Goal: Entertainment & Leisure: Consume media (video, audio)

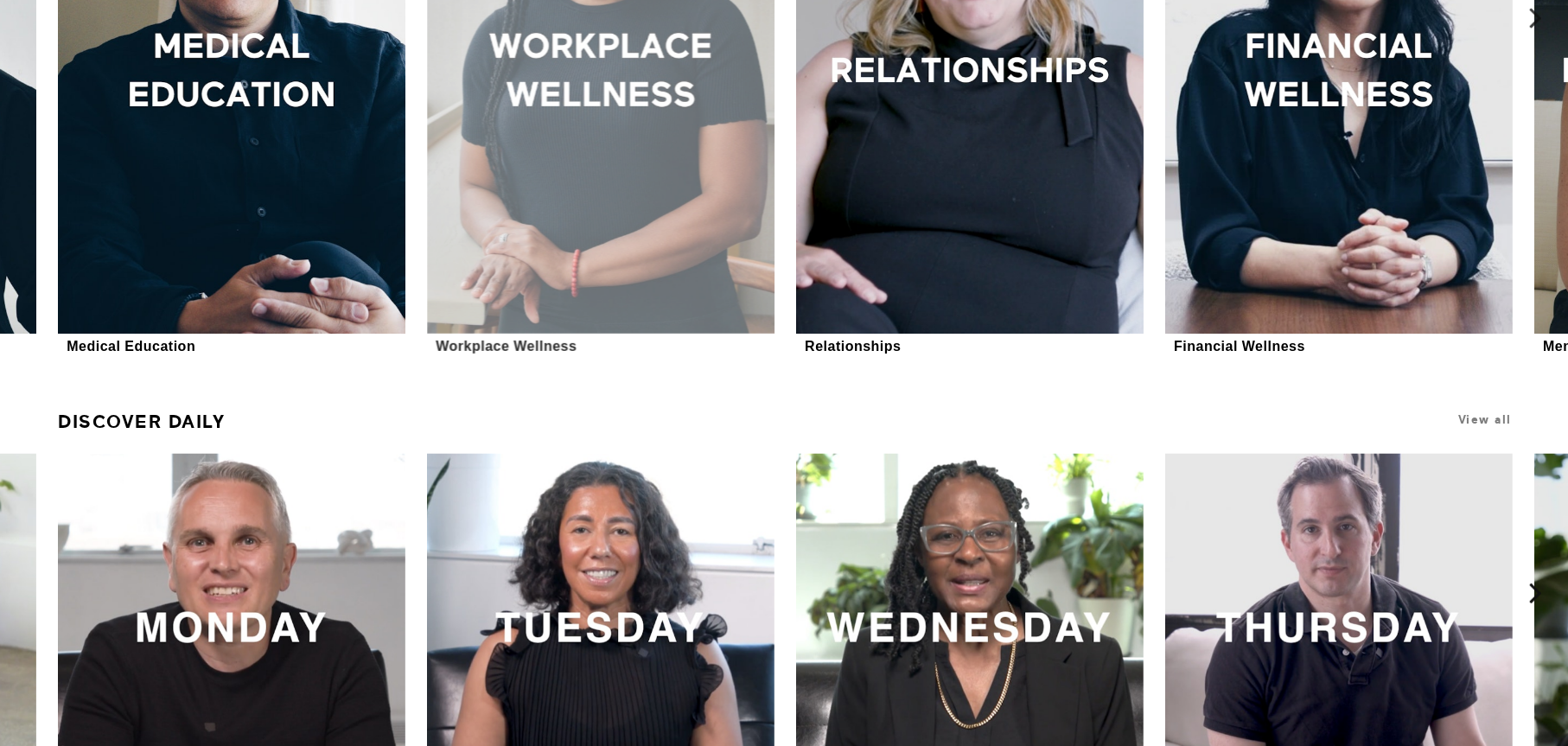
scroll to position [1037, 0]
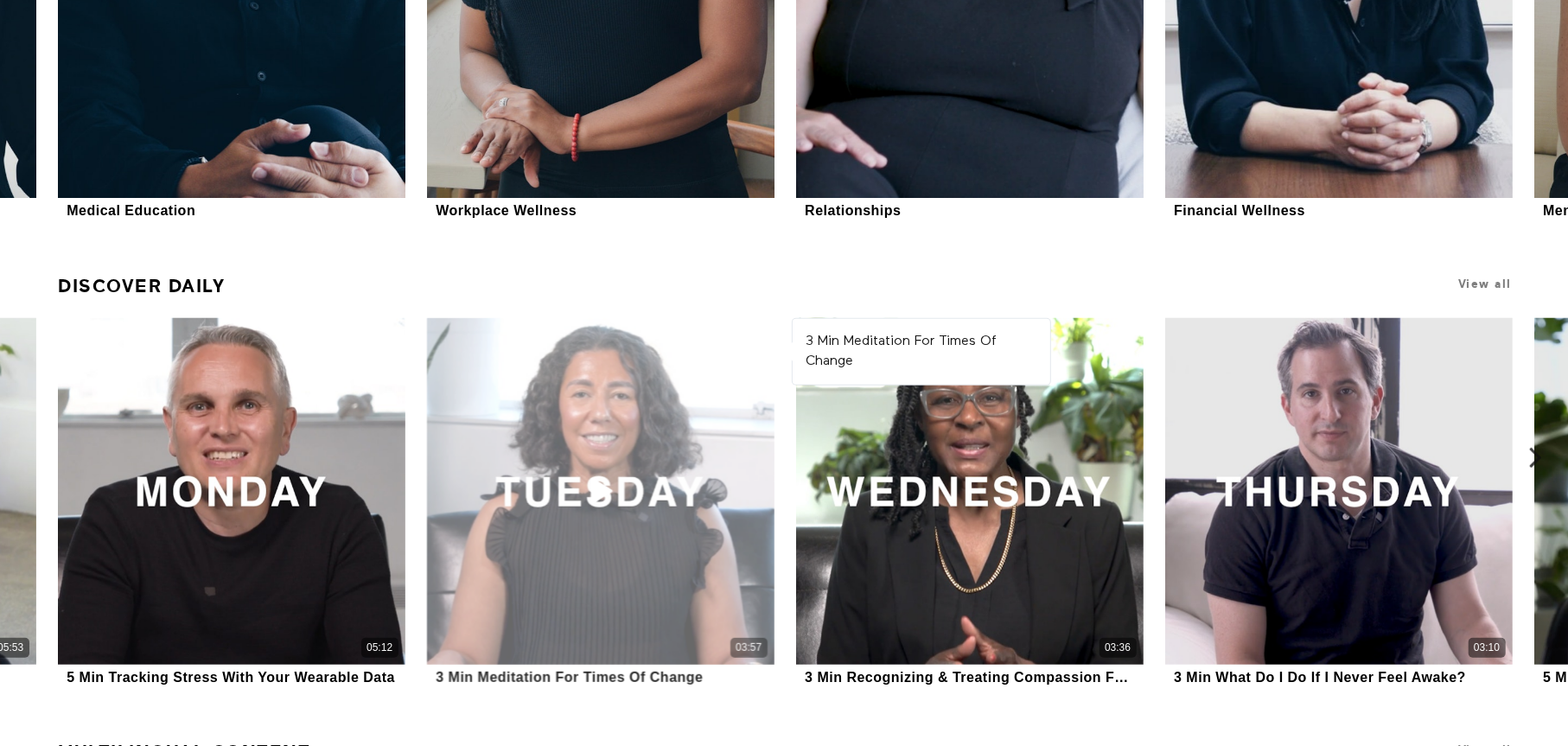
click at [651, 498] on div "03:57" at bounding box center [599, 490] width 346 height 346
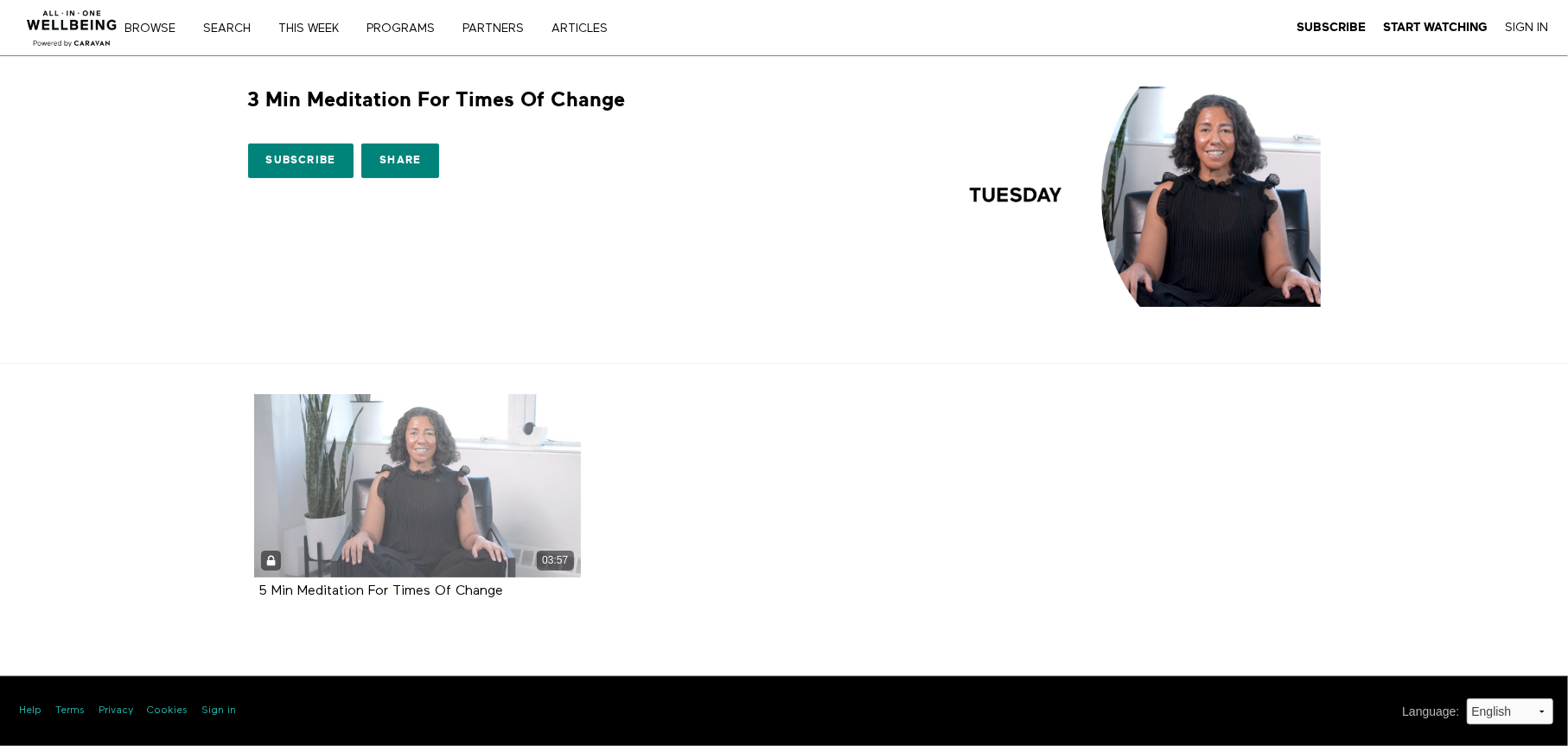
click at [409, 499] on div "03:57" at bounding box center [417, 485] width 327 height 183
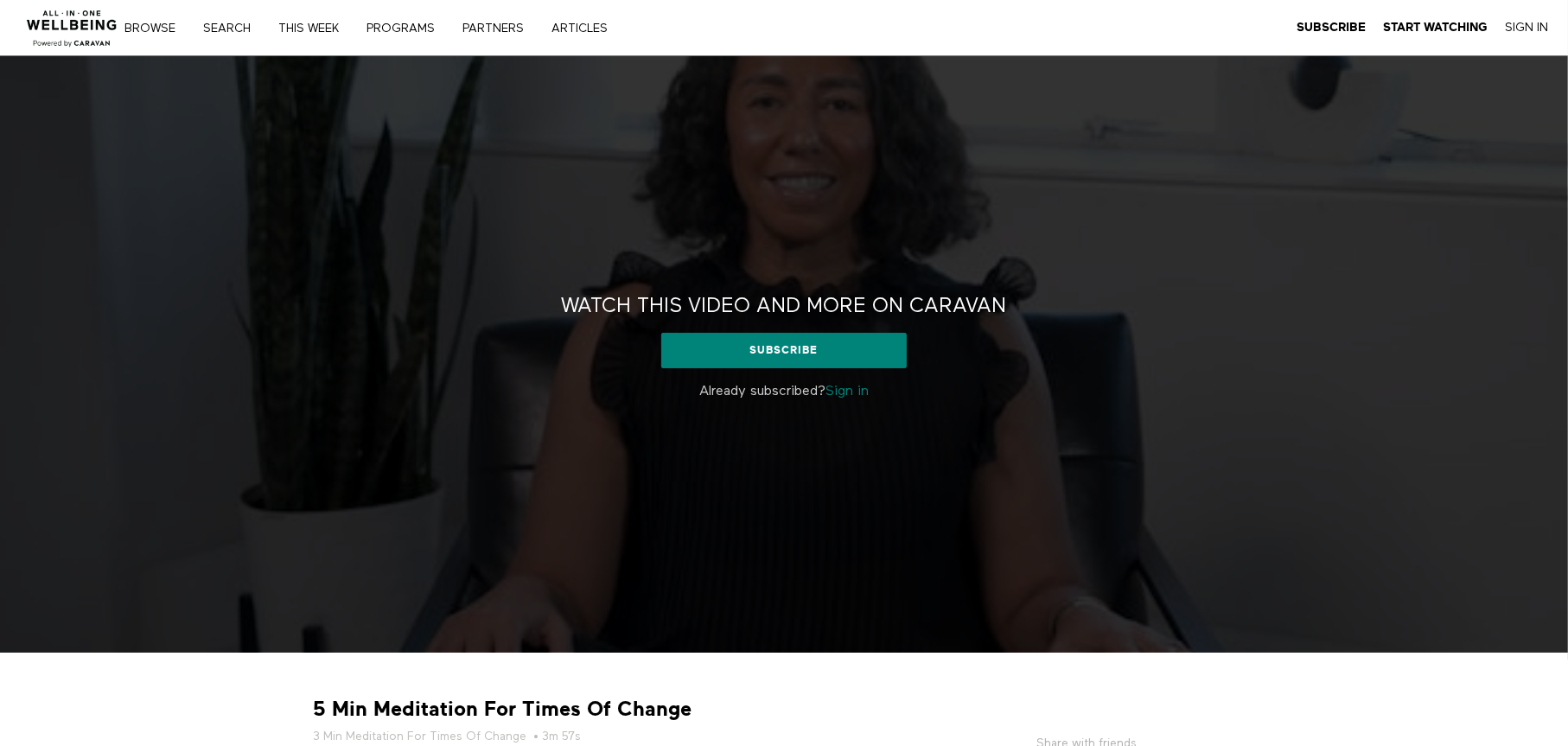
click at [857, 396] on link "Sign in" at bounding box center [847, 391] width 43 height 14
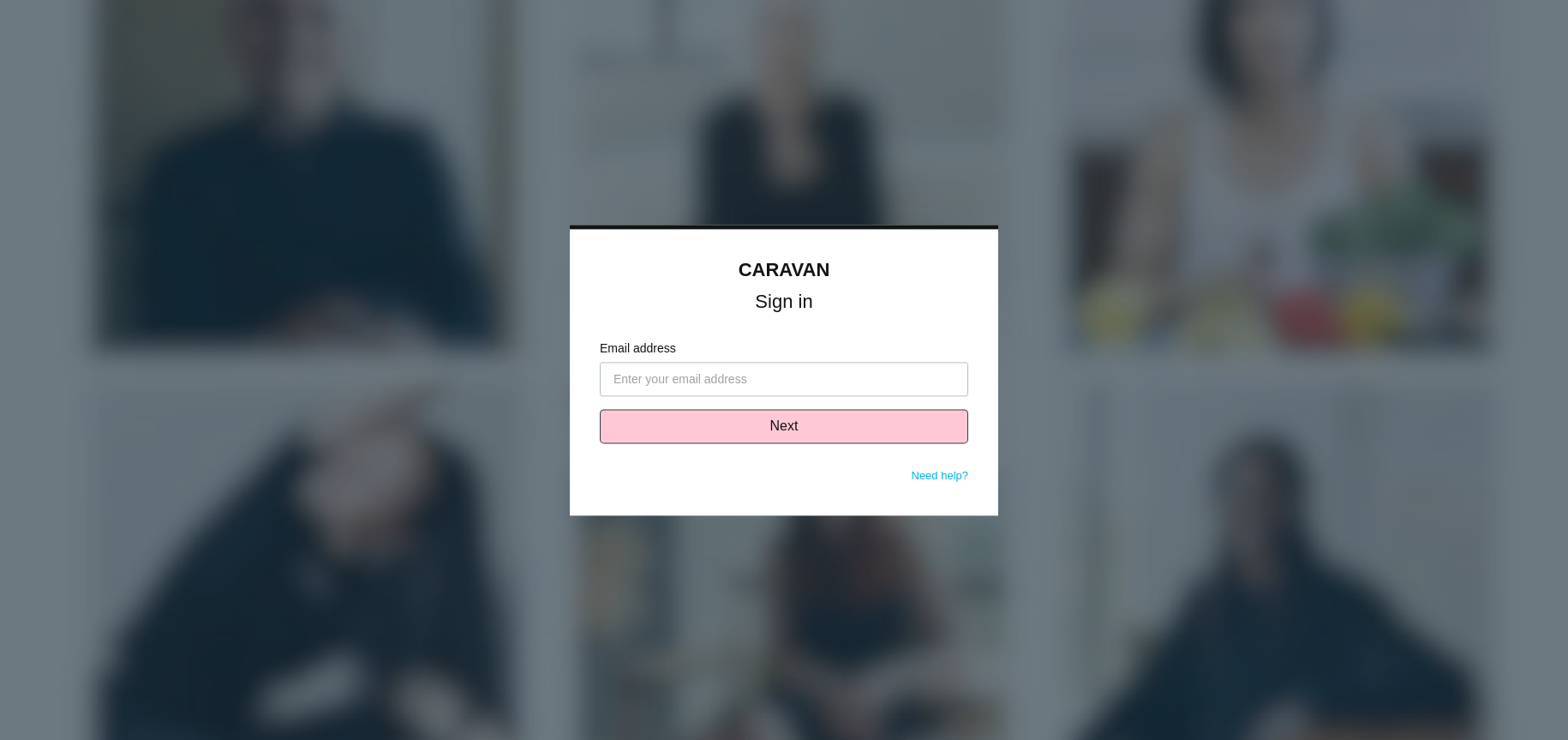
click at [748, 376] on input "Email address" at bounding box center [784, 378] width 368 height 34
type input "[EMAIL_ADDRESS][DOMAIN_NAME]"
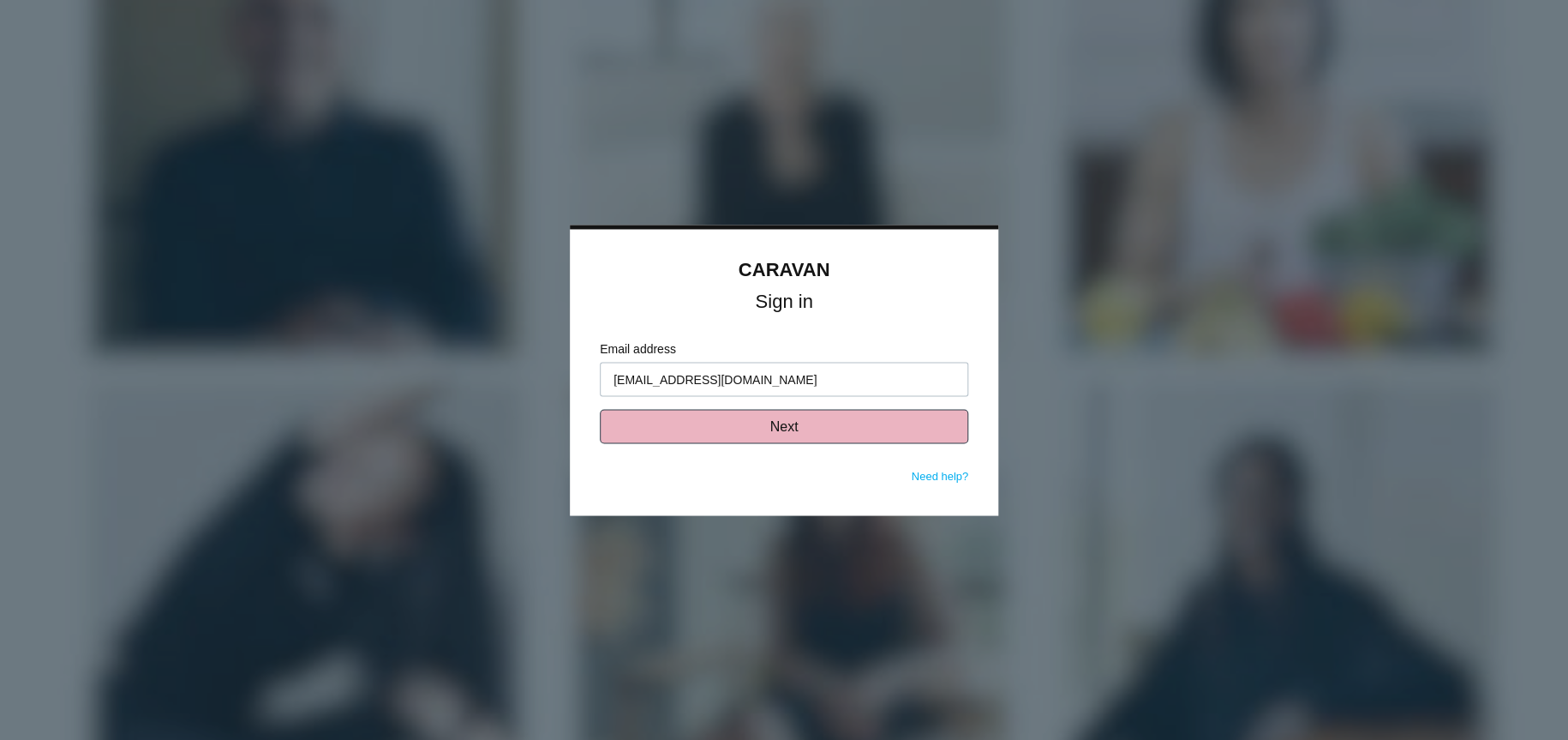
click at [769, 423] on button "Next" at bounding box center [784, 425] width 368 height 34
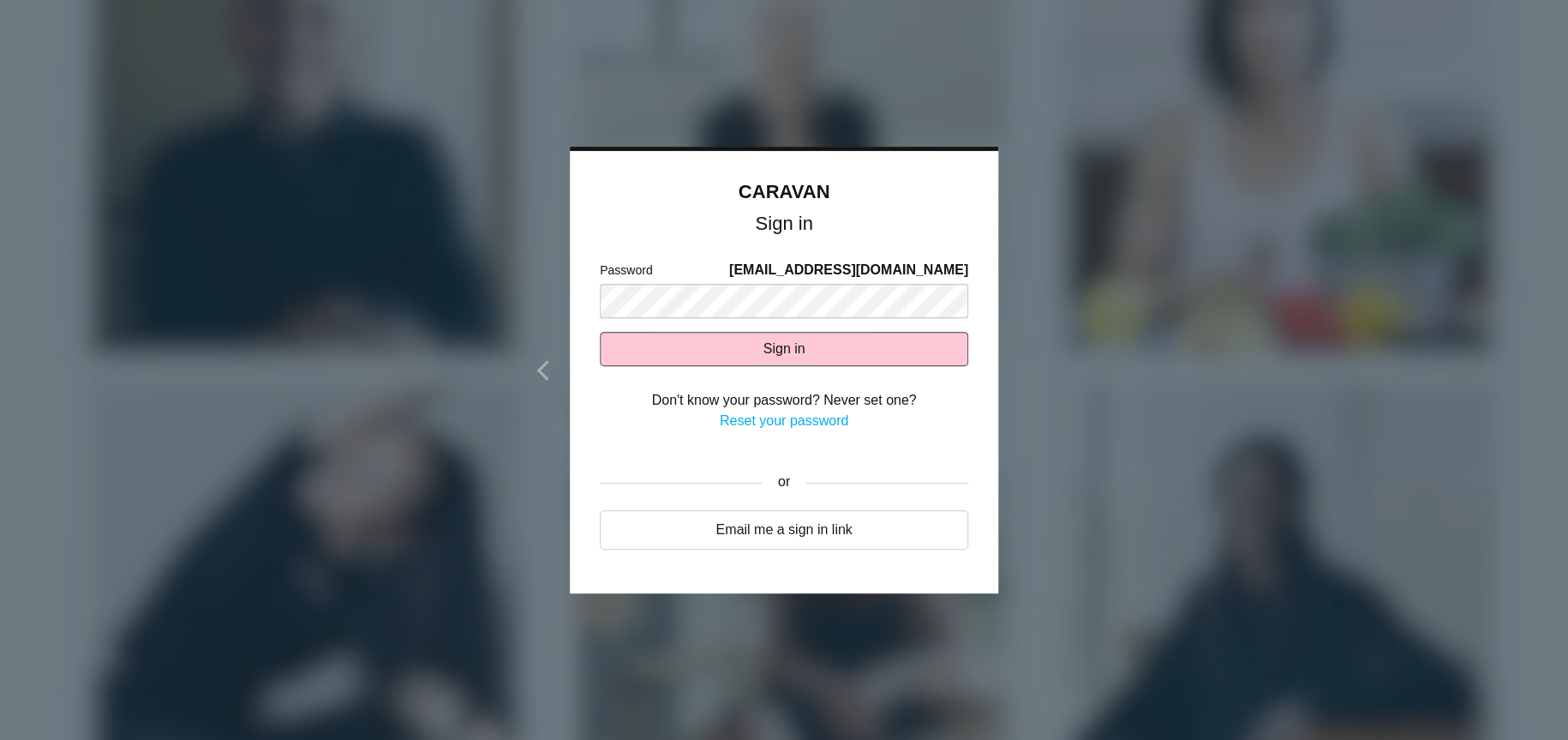
click at [805, 417] on link "Reset your password" at bounding box center [784, 420] width 128 height 15
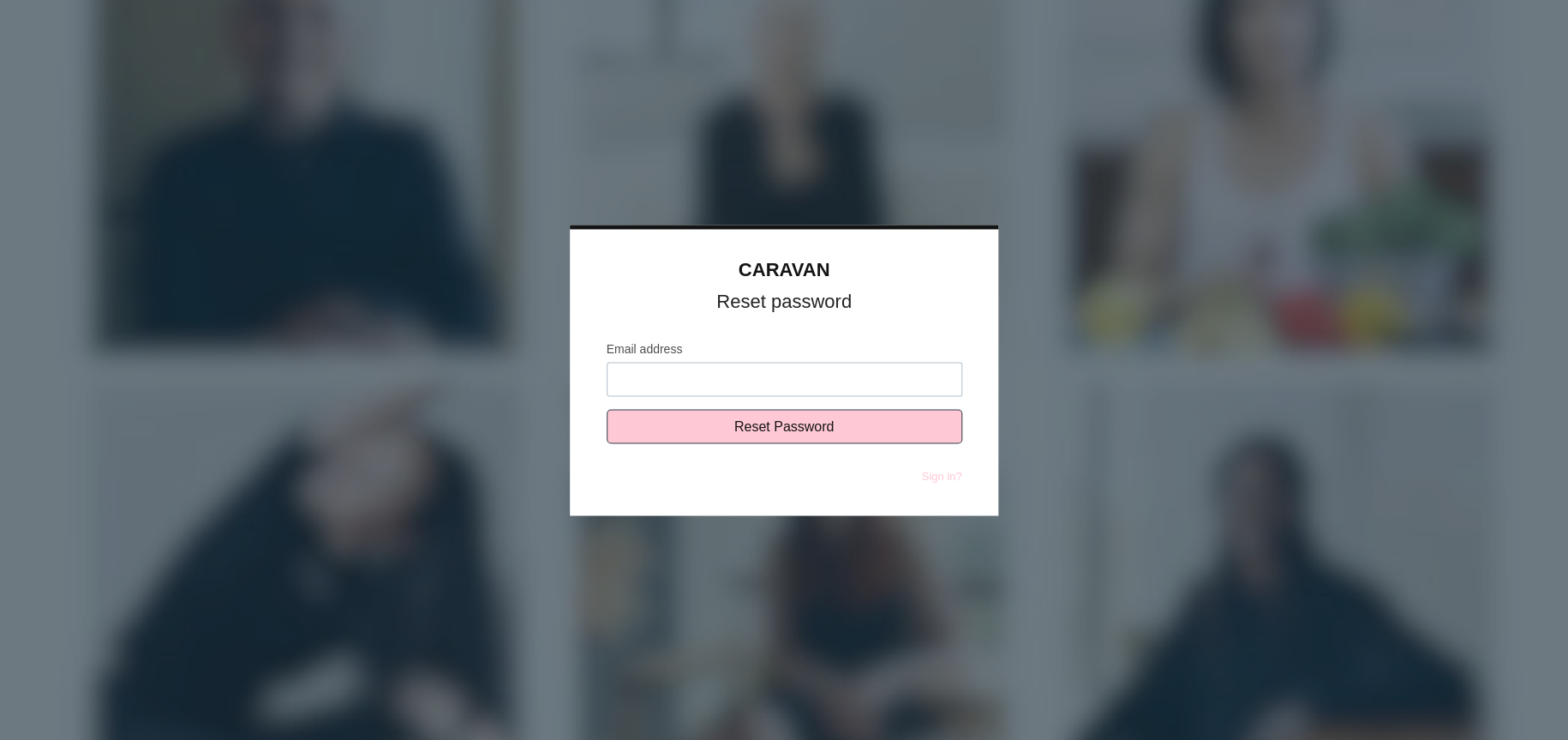
click at [702, 365] on input "Email address" at bounding box center [784, 378] width 356 height 34
click at [727, 374] on input "Email address" at bounding box center [784, 378] width 356 height 34
type input "[EMAIL_ADDRESS][DOMAIN_NAME]"
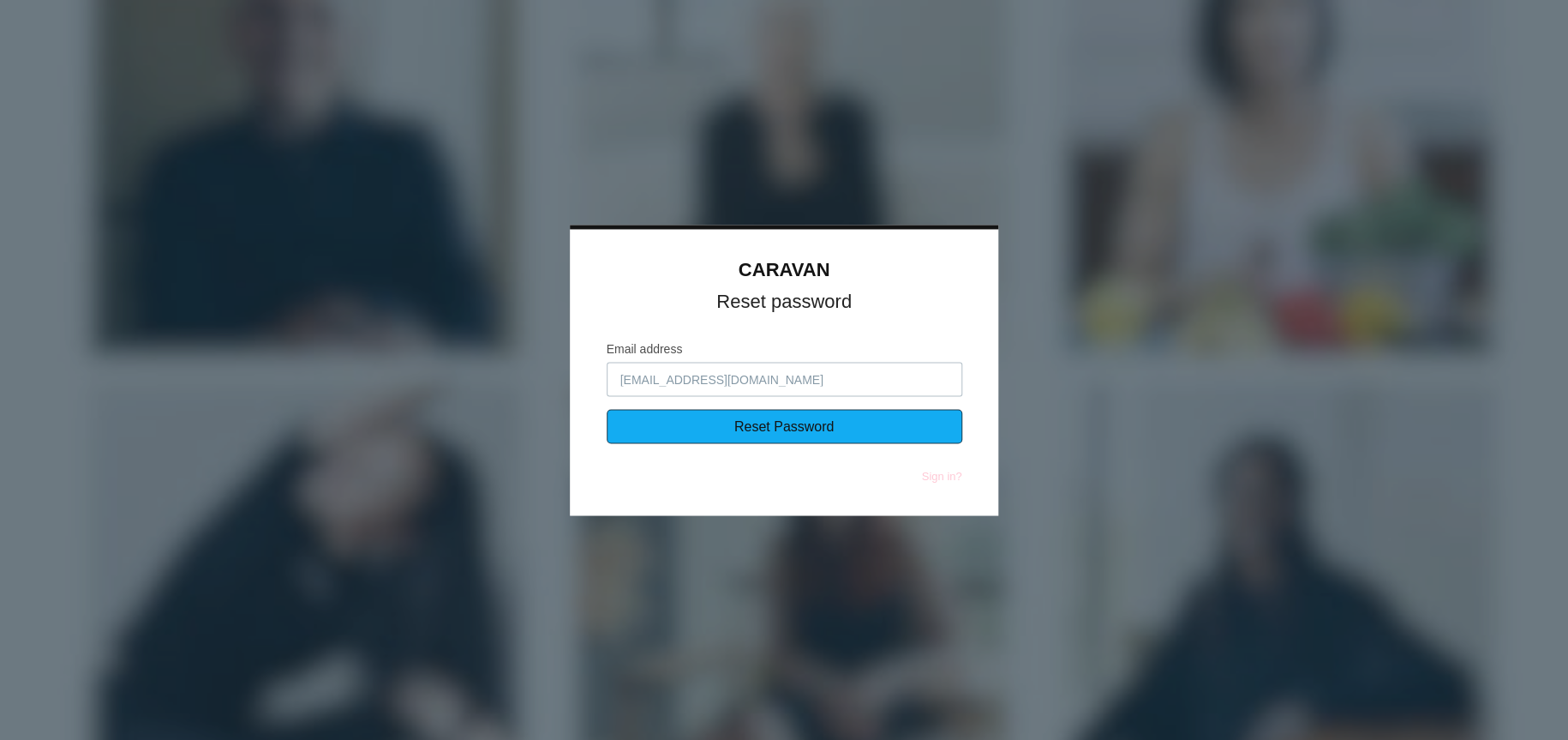
click at [742, 426] on input "Reset Password" at bounding box center [784, 425] width 356 height 34
type input "Sending..."
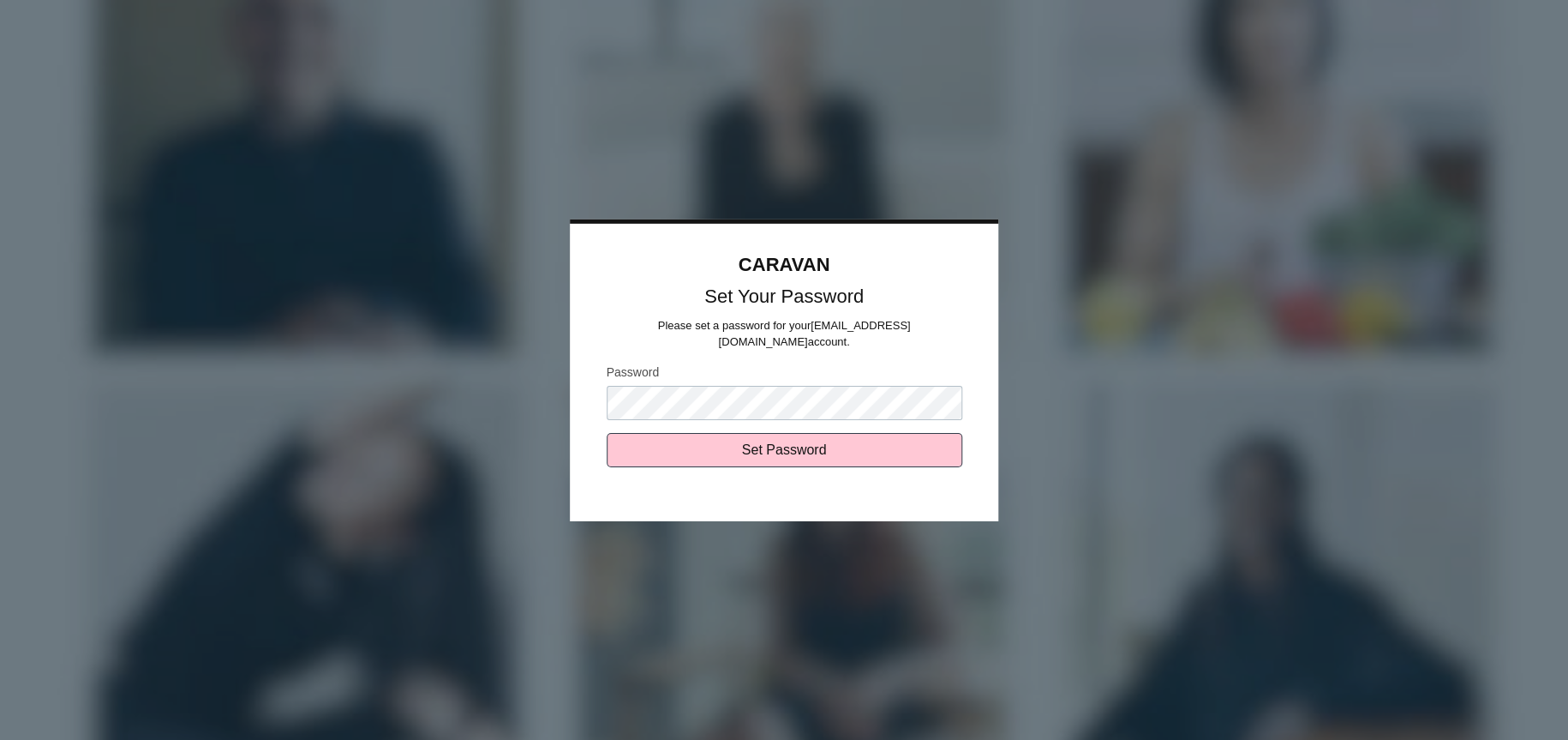
click at [607, 433] on input "Set Password" at bounding box center [784, 449] width 356 height 34
type input "Sending..."
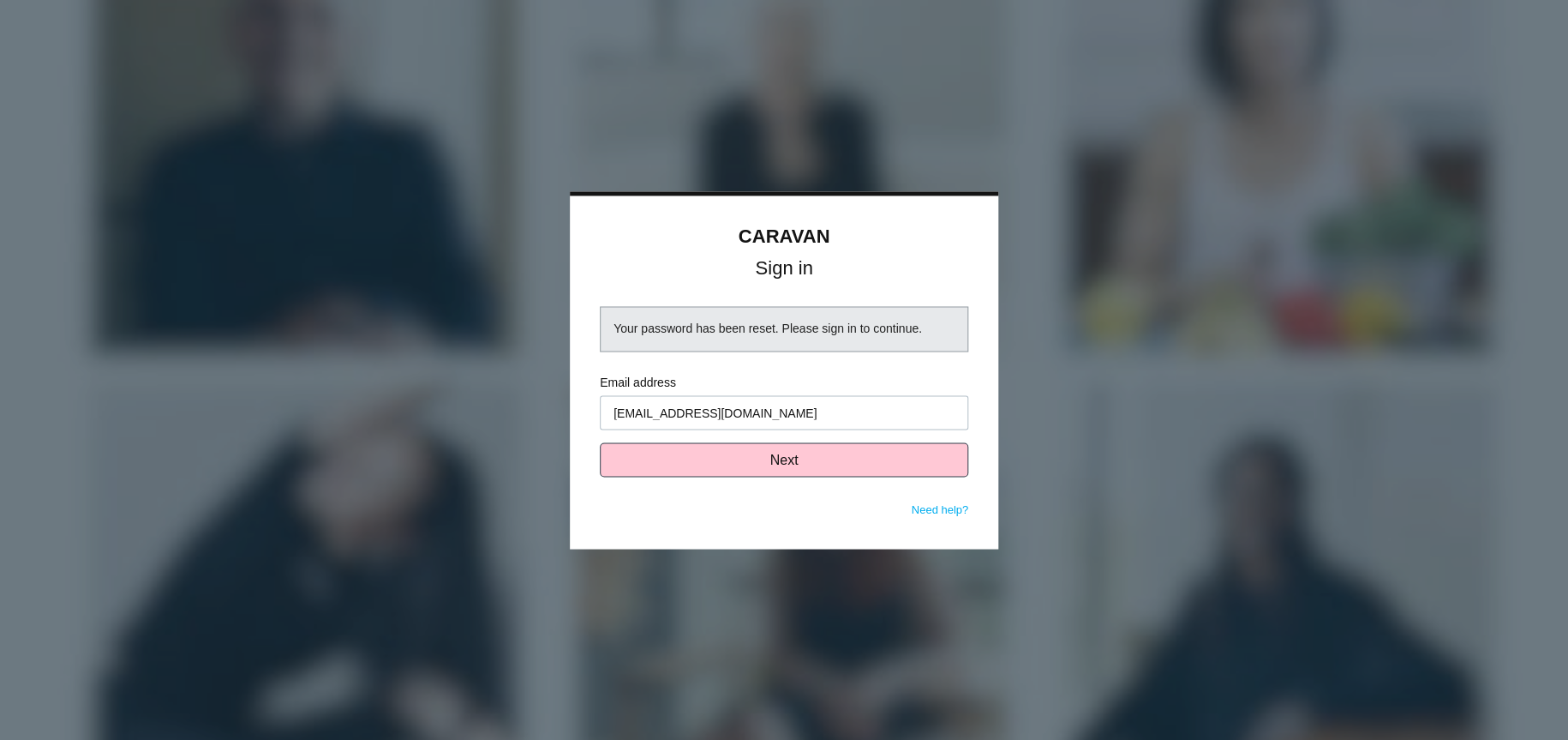
type input "[EMAIL_ADDRESS][DOMAIN_NAME]"
click button "Next" at bounding box center [784, 459] width 368 height 34
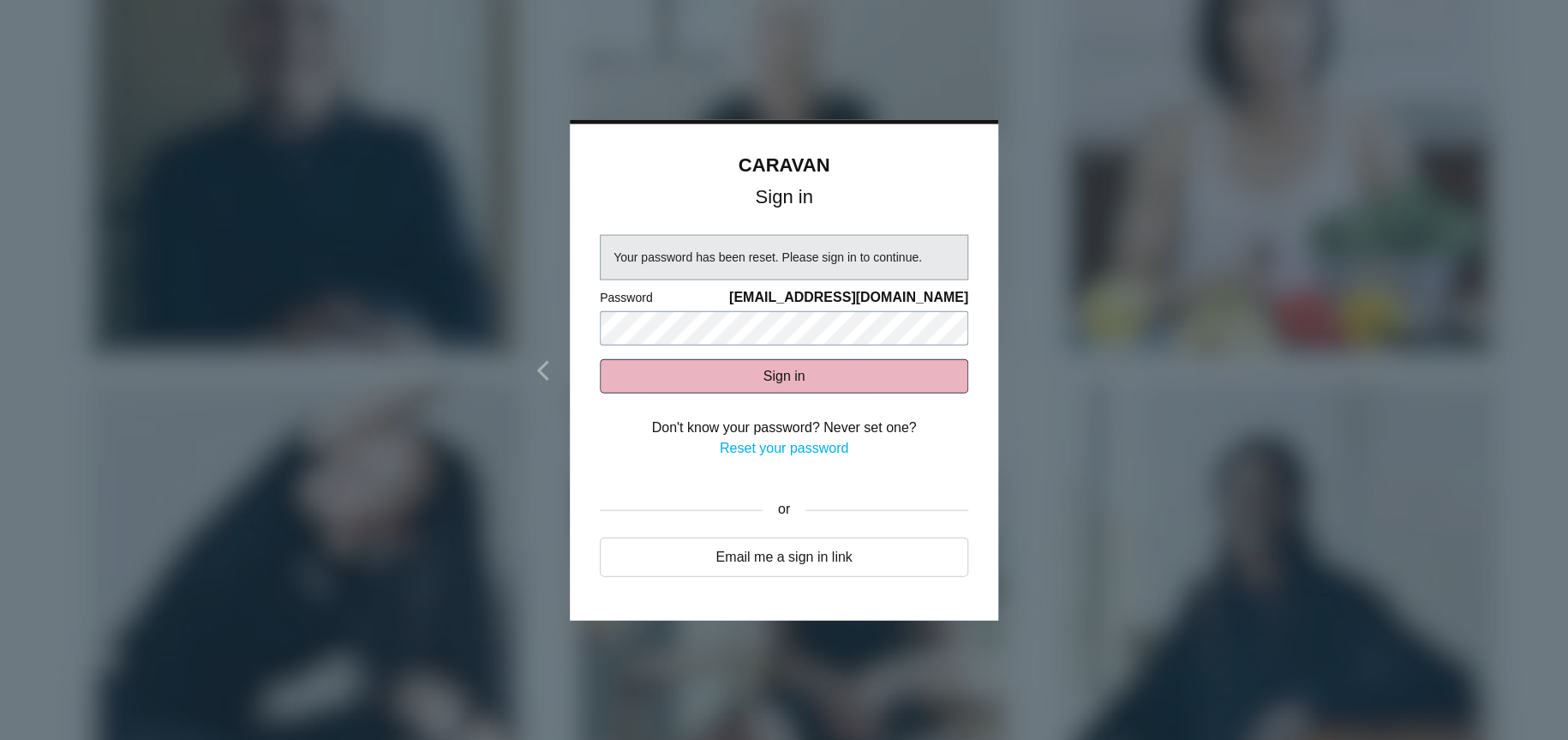
click at [600, 358] on button "Sign in" at bounding box center [784, 374] width 368 height 34
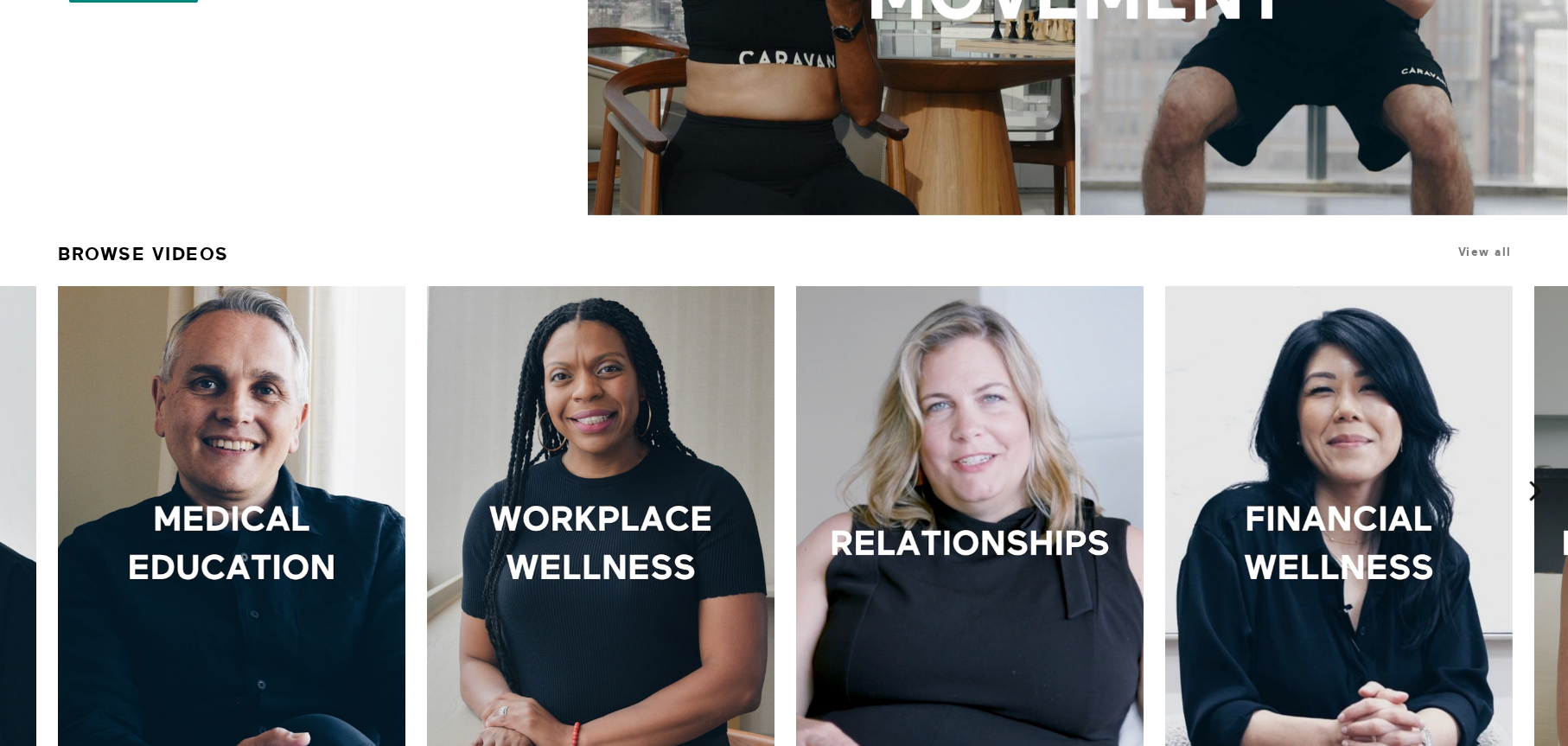
scroll to position [432, 0]
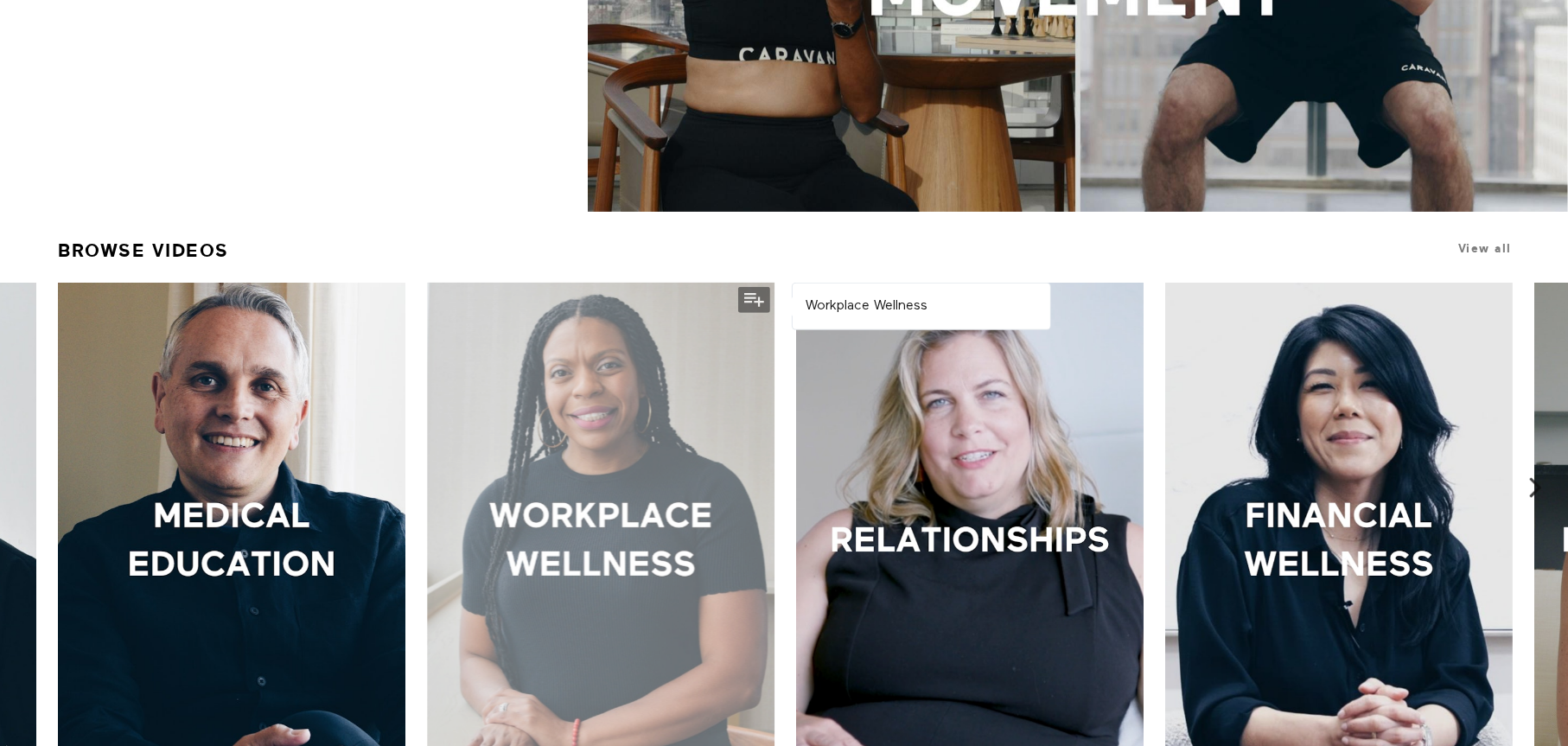
click at [588, 442] on div at bounding box center [599, 542] width 346 height 521
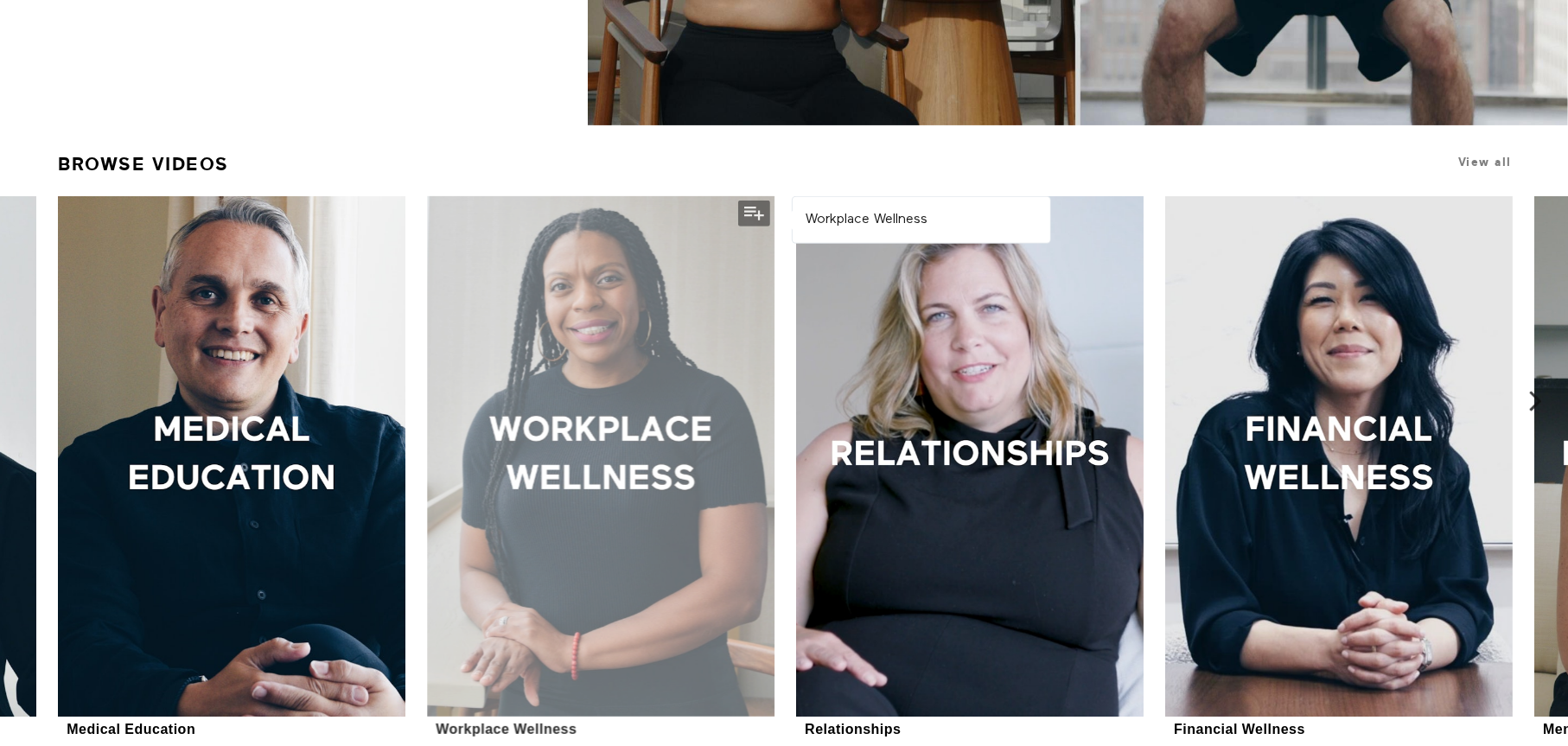
scroll to position [553, 0]
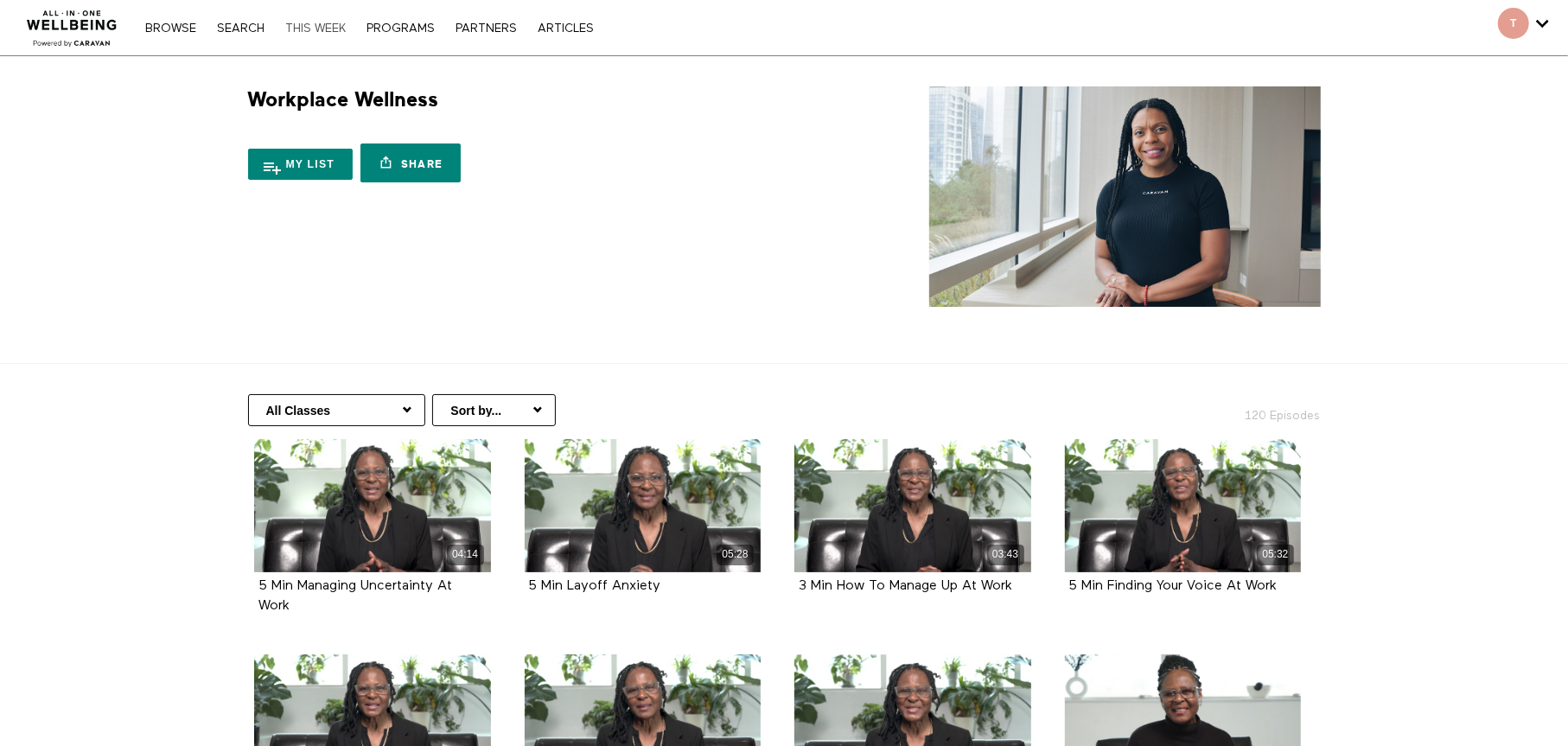
click at [338, 29] on link "THIS WEEK" at bounding box center [315, 28] width 77 height 12
click at [175, 25] on link "Browse" at bounding box center [171, 28] width 69 height 12
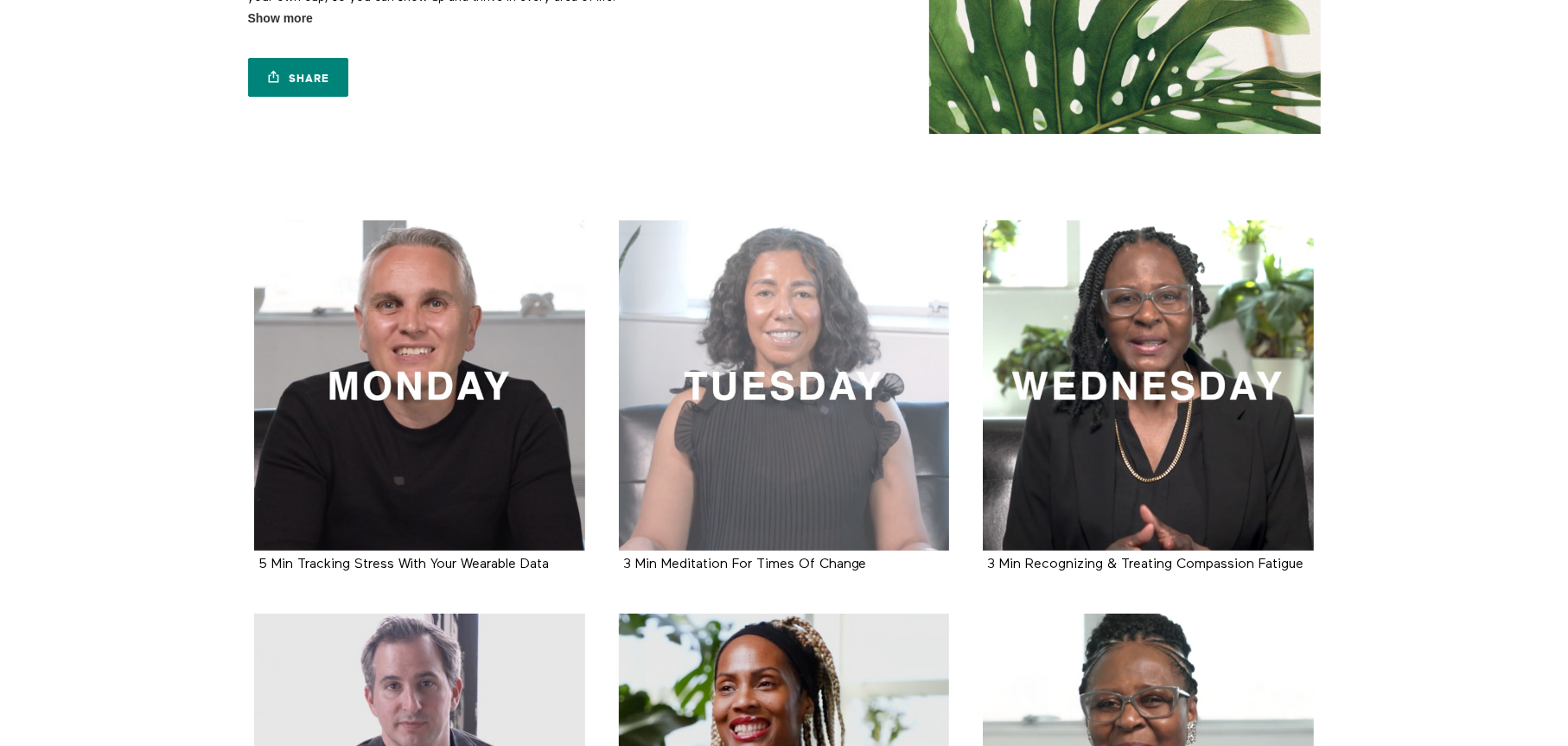
click at [789, 406] on div at bounding box center [784, 386] width 331 height 331
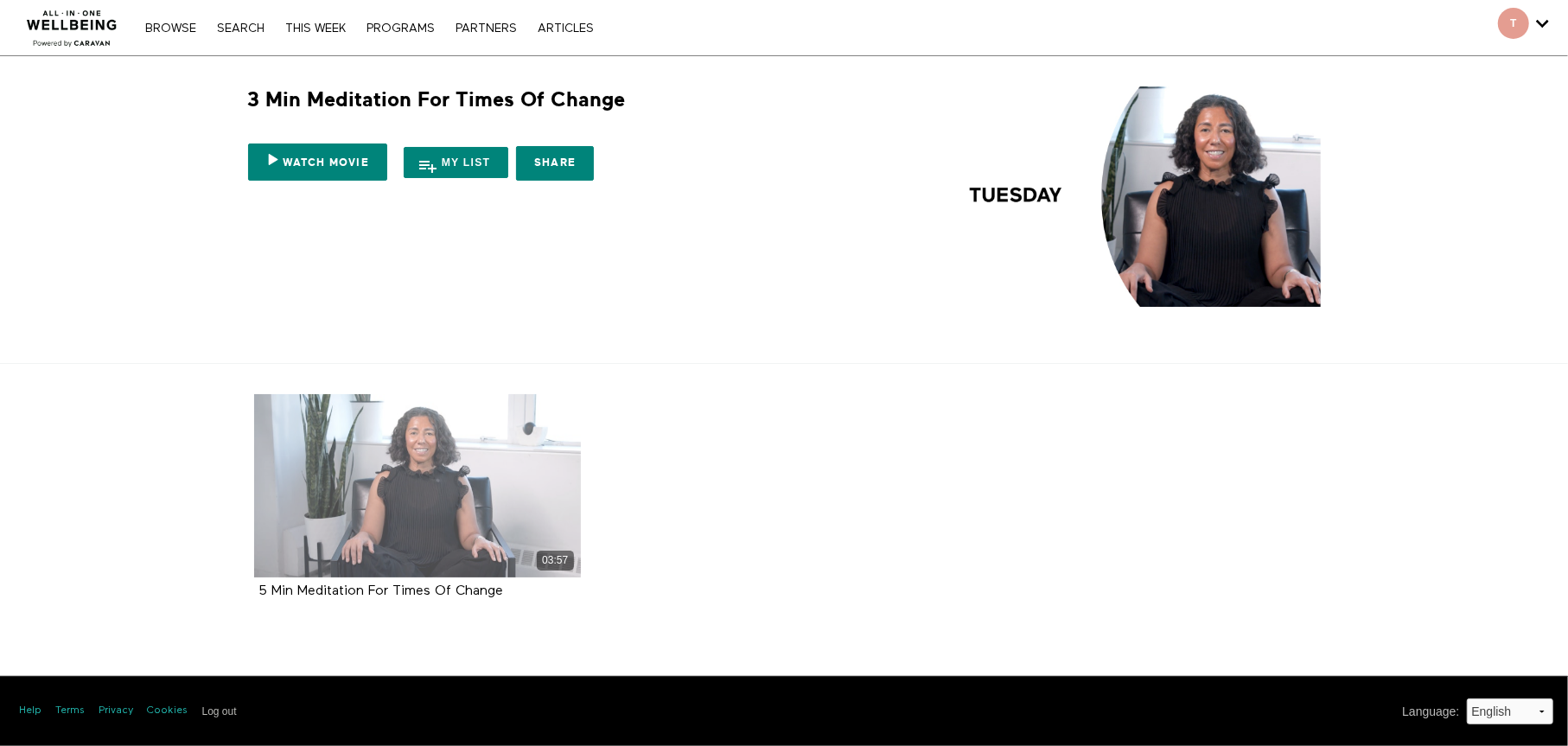
click at [428, 501] on div "03:57" at bounding box center [417, 485] width 327 height 183
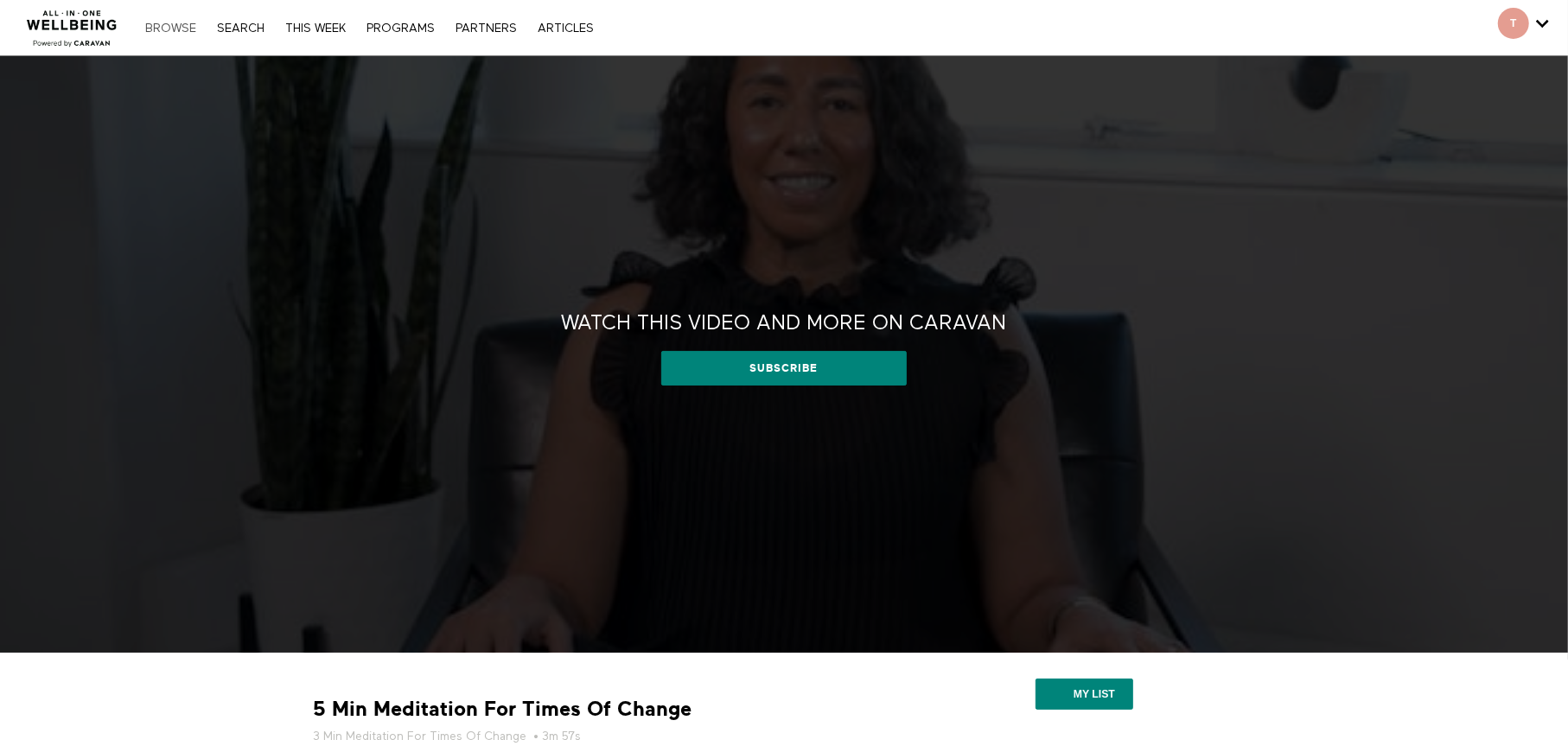
click at [165, 25] on link "Browse" at bounding box center [171, 28] width 69 height 12
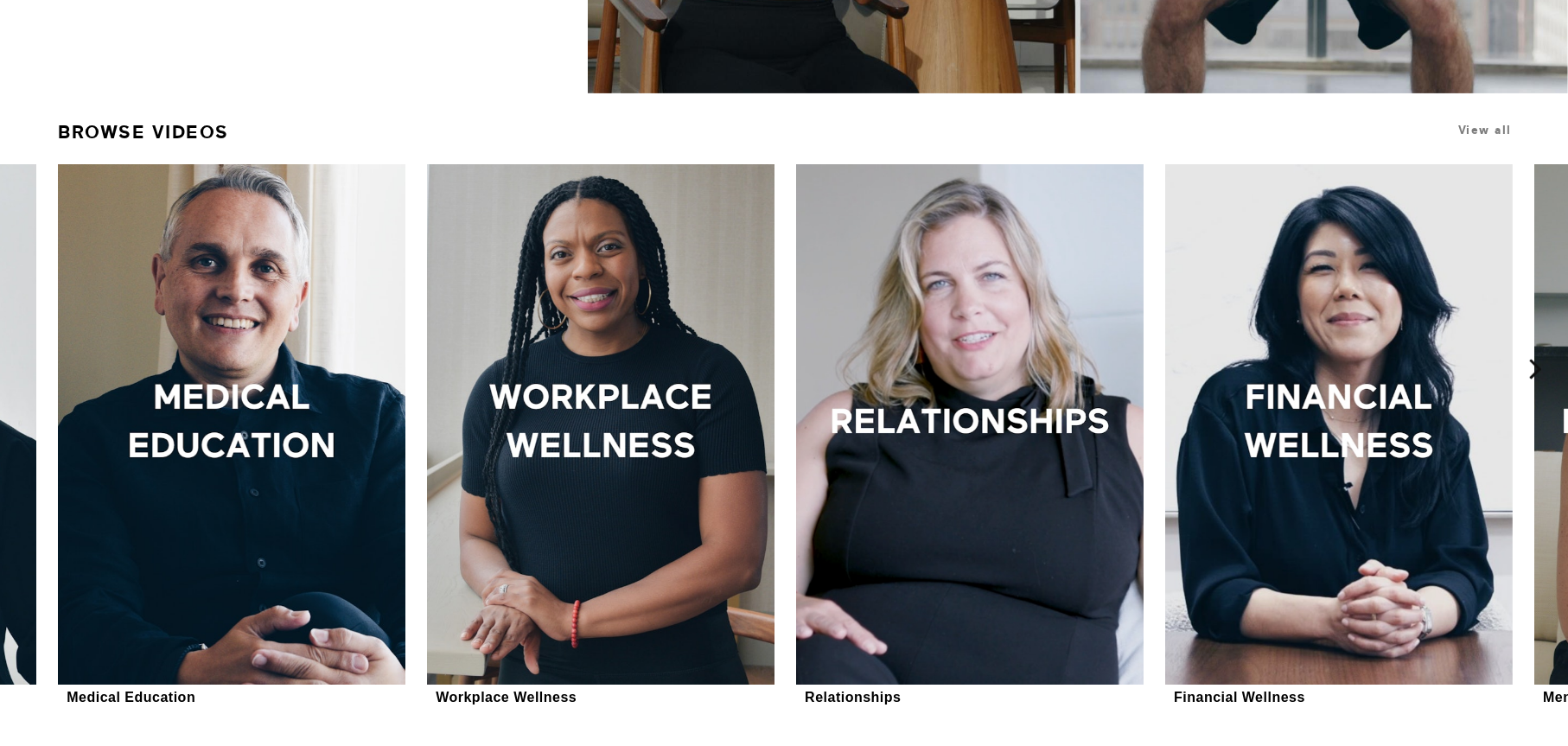
scroll to position [605, 0]
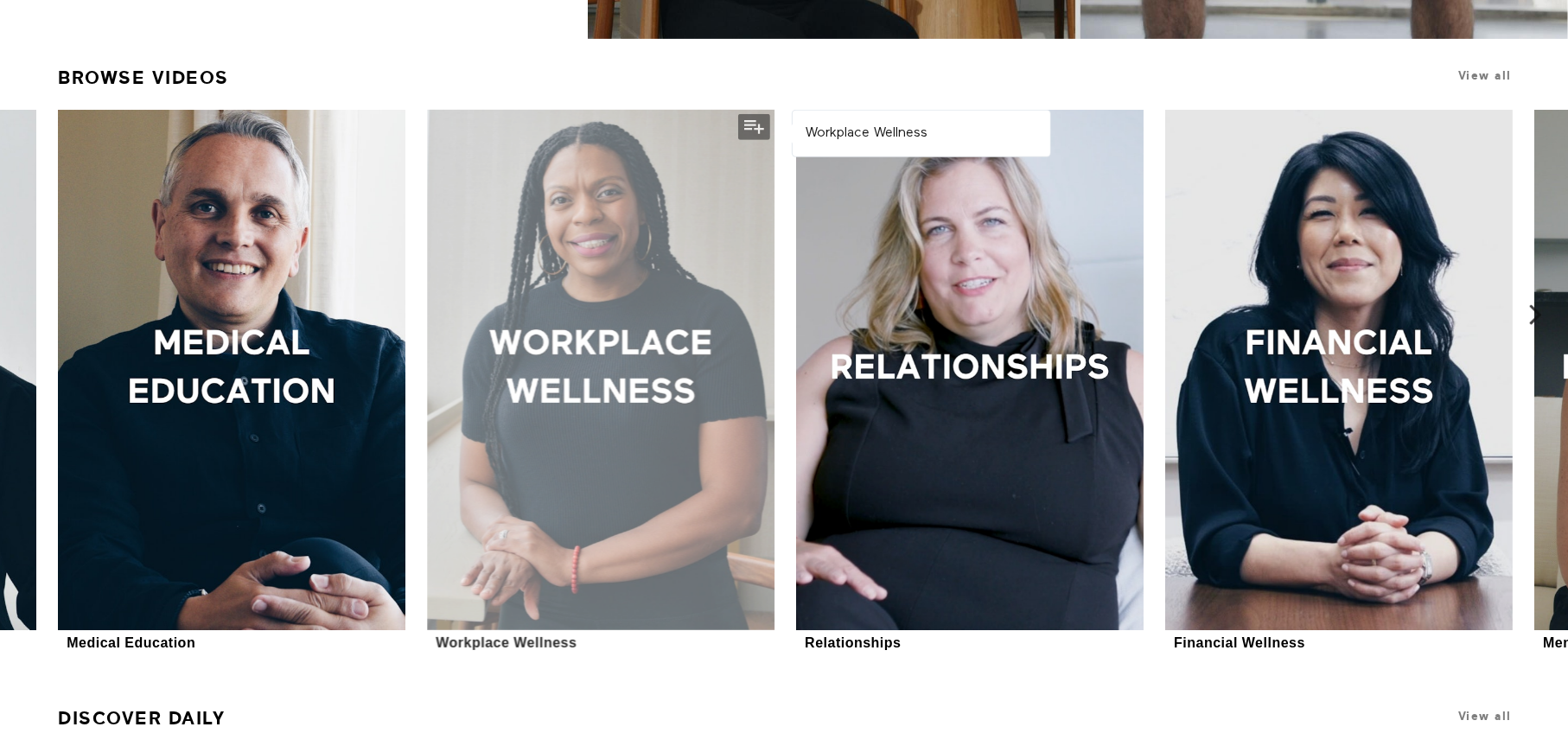
click at [565, 372] on div at bounding box center [599, 370] width 346 height 521
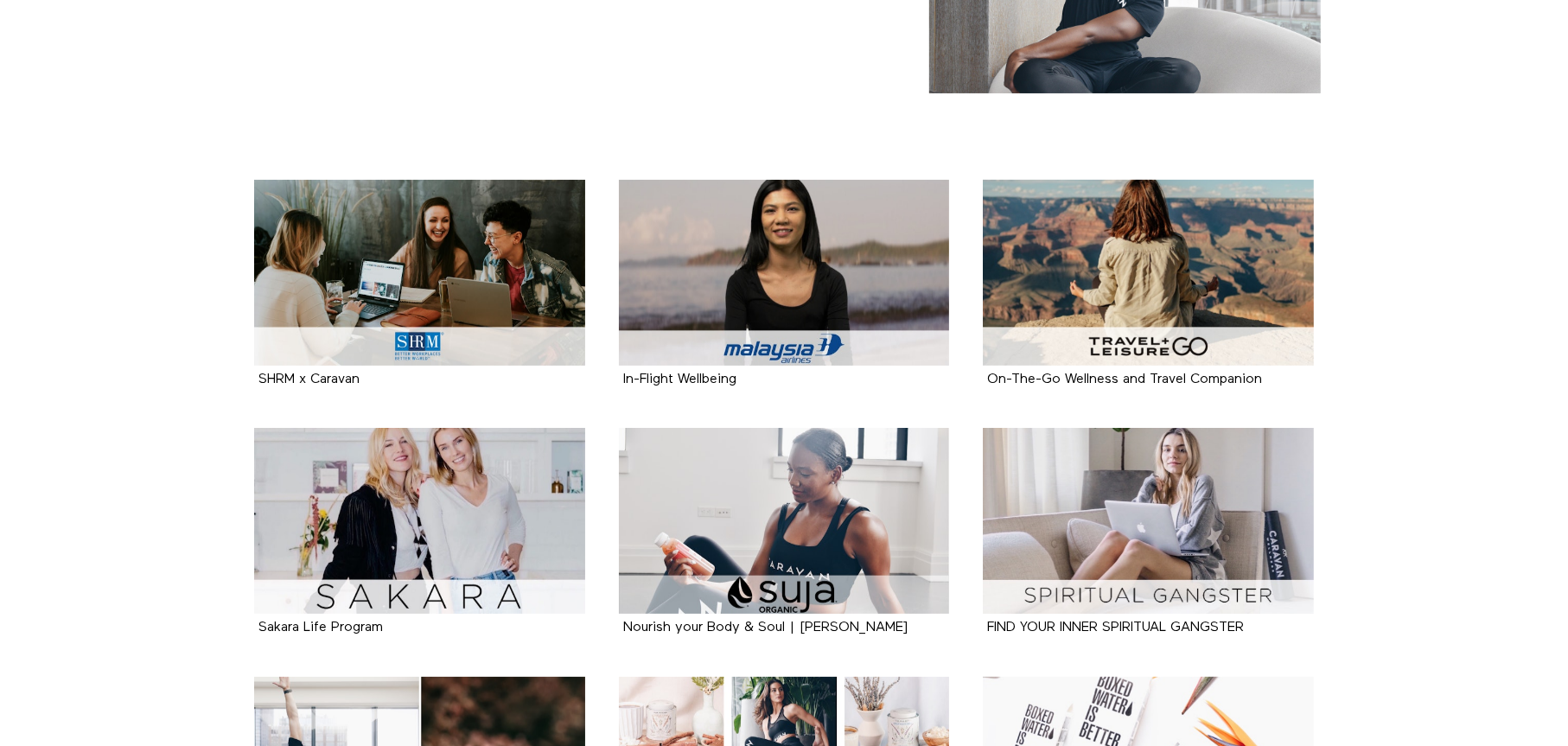
scroll to position [259, 0]
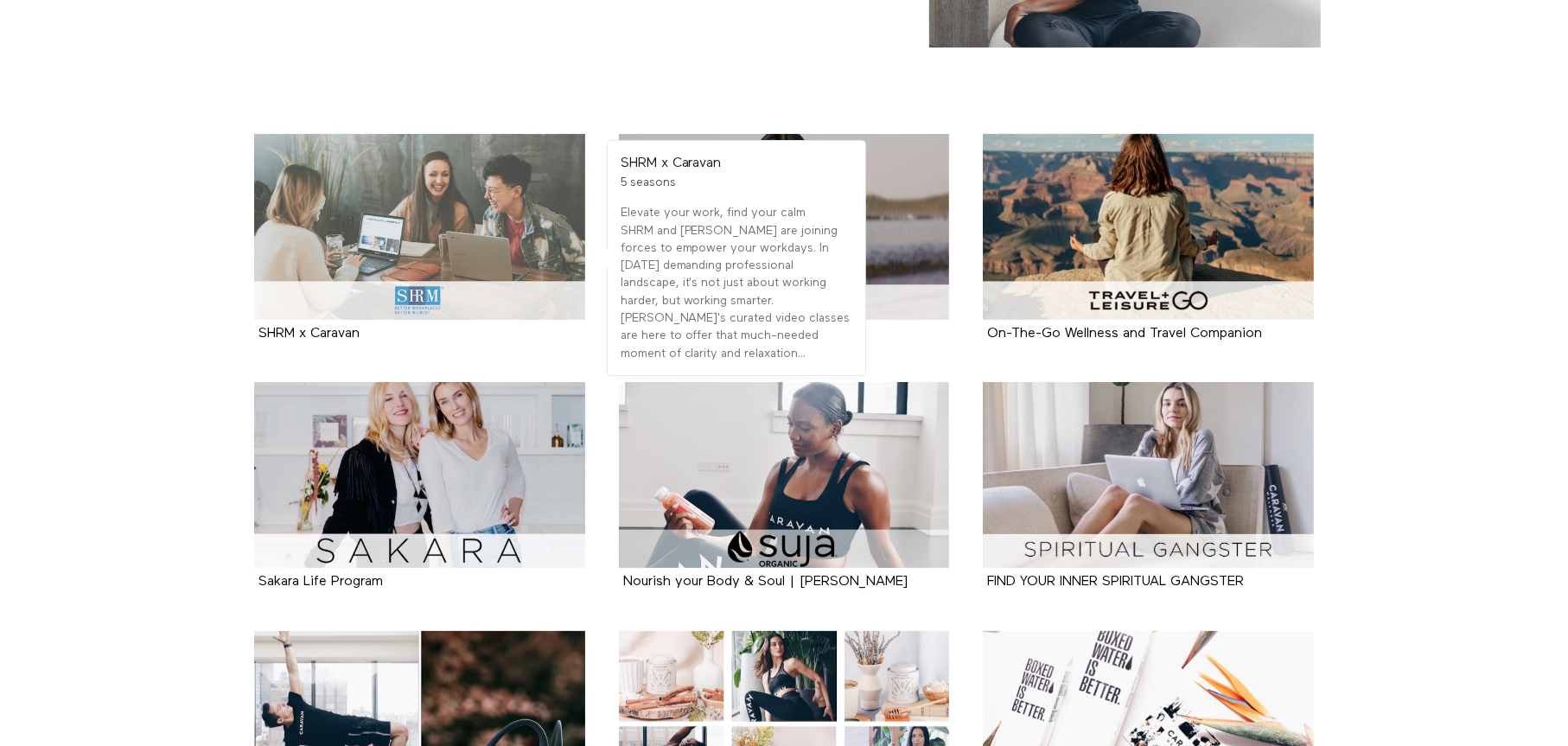
click at [440, 287] on div at bounding box center [420, 226] width 331 height 185
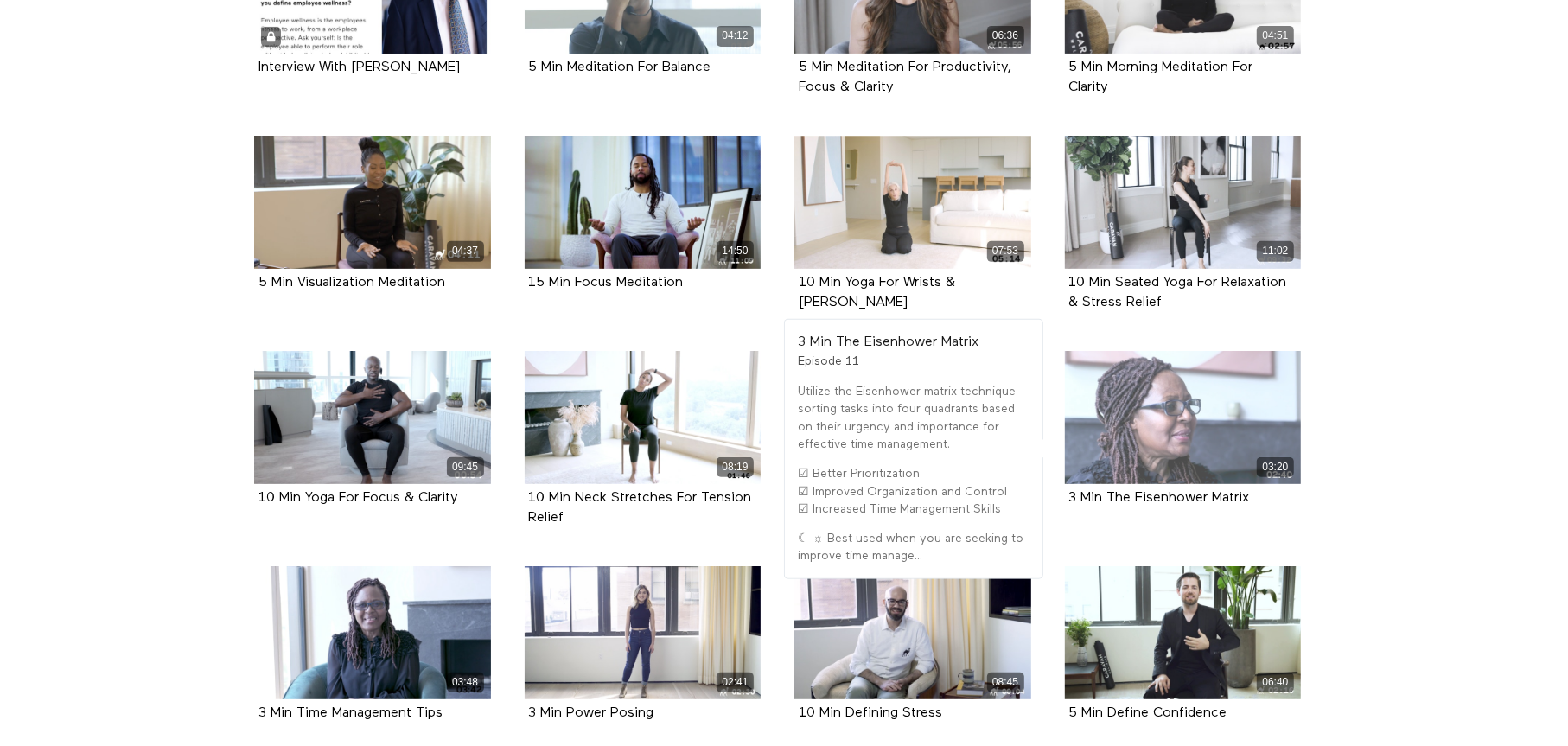
scroll to position [605, 0]
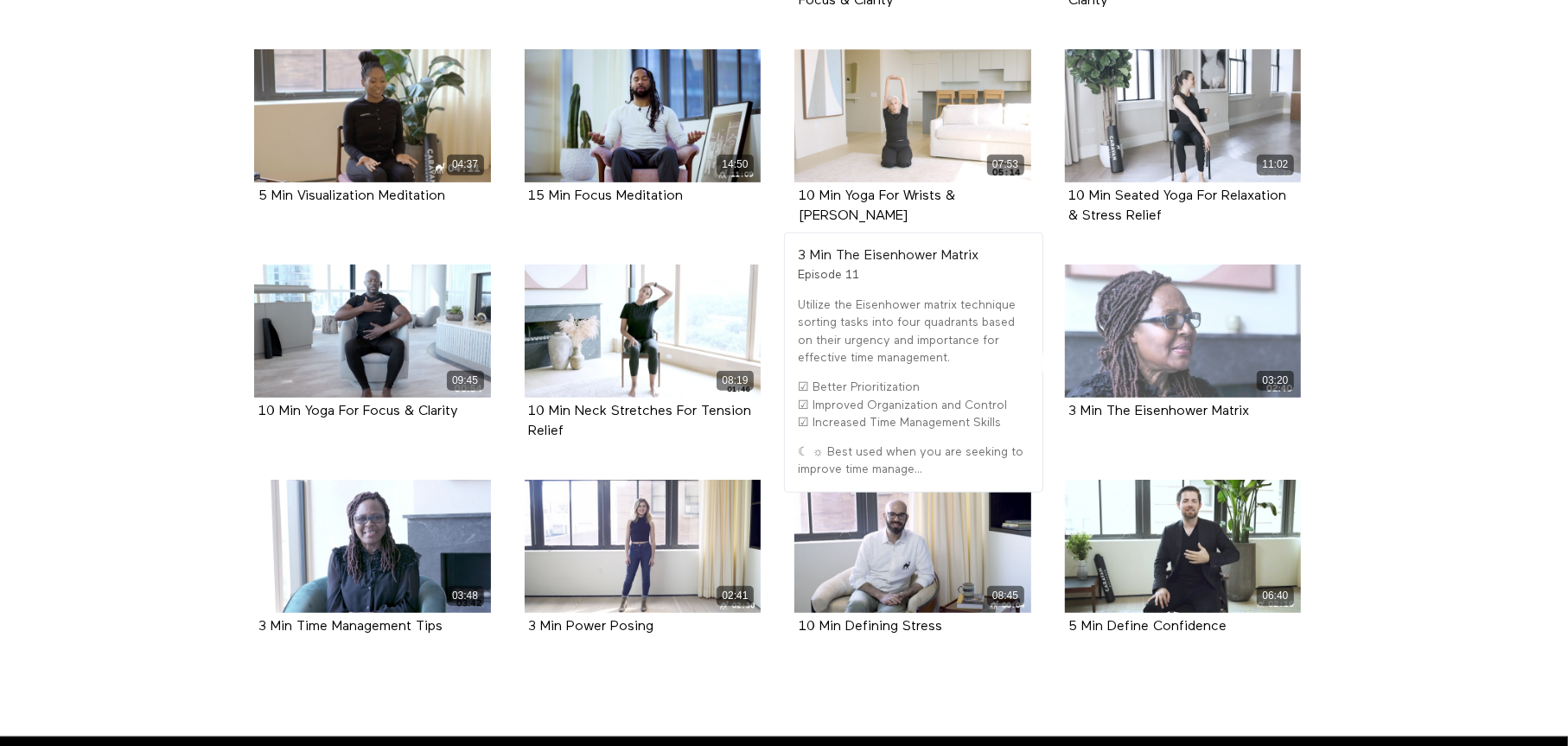
click at [1189, 359] on div "03:20" at bounding box center [1183, 331] width 236 height 133
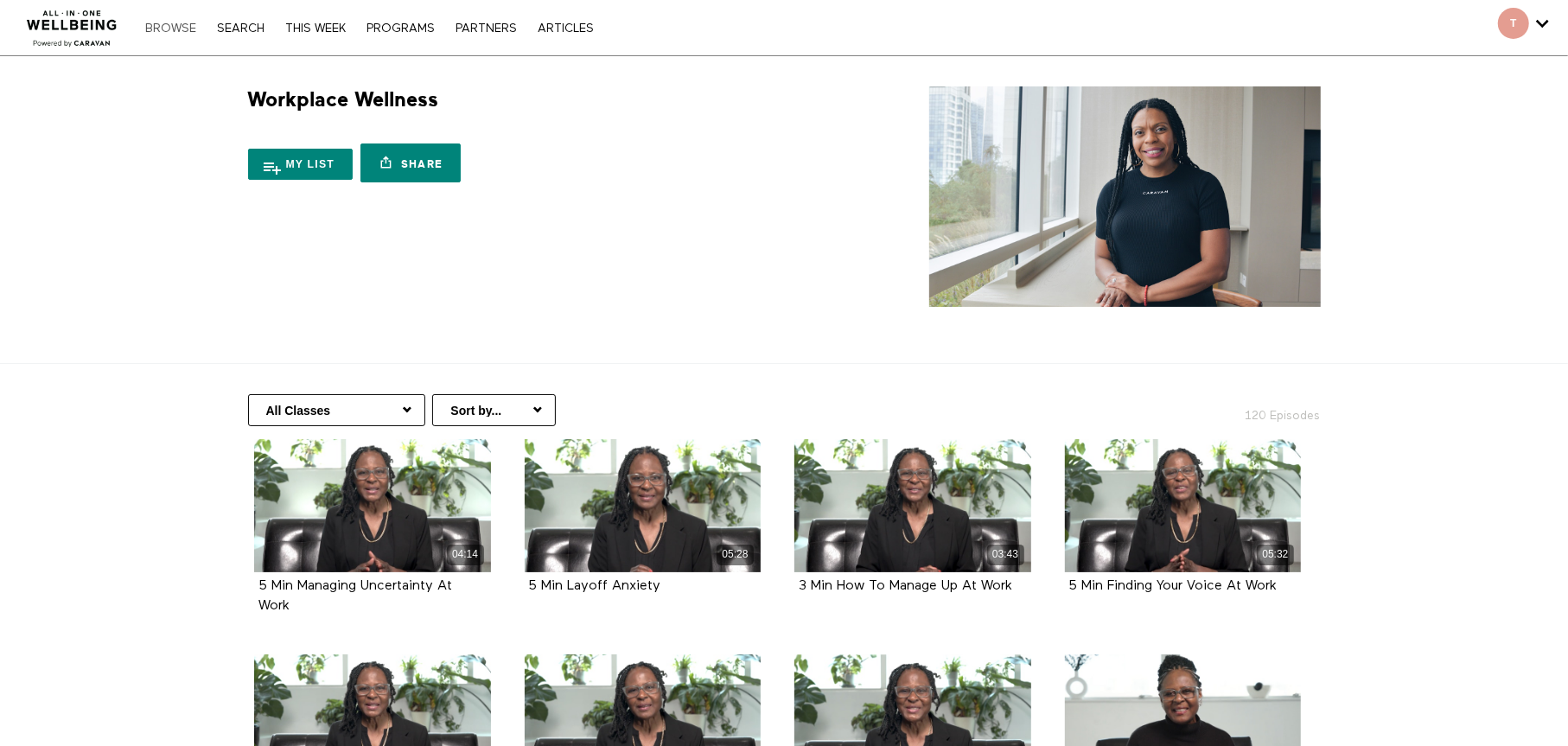
click at [178, 27] on link "Browse" at bounding box center [171, 28] width 69 height 12
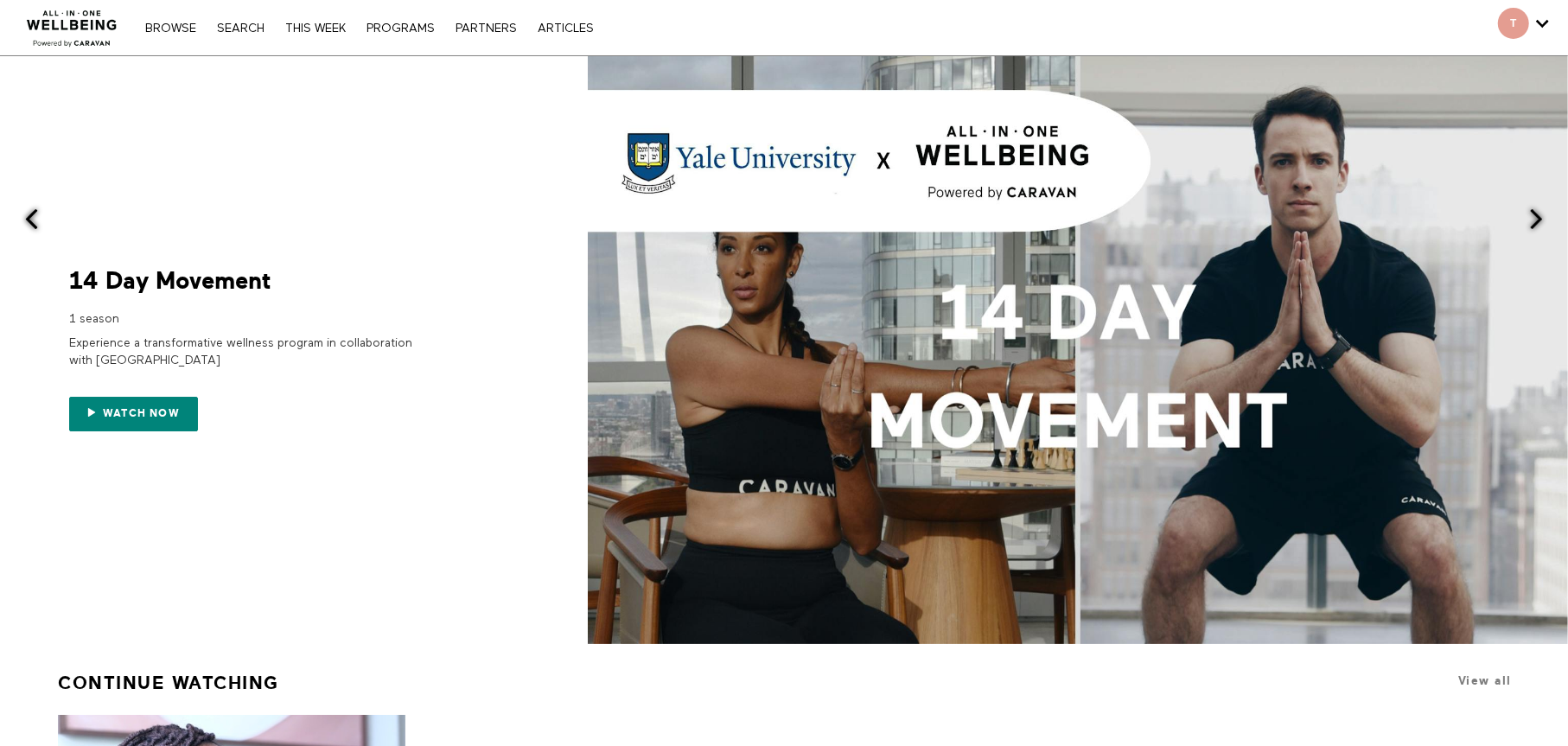
click at [414, 27] on link "PROGRAMS" at bounding box center [400, 28] width 85 height 12
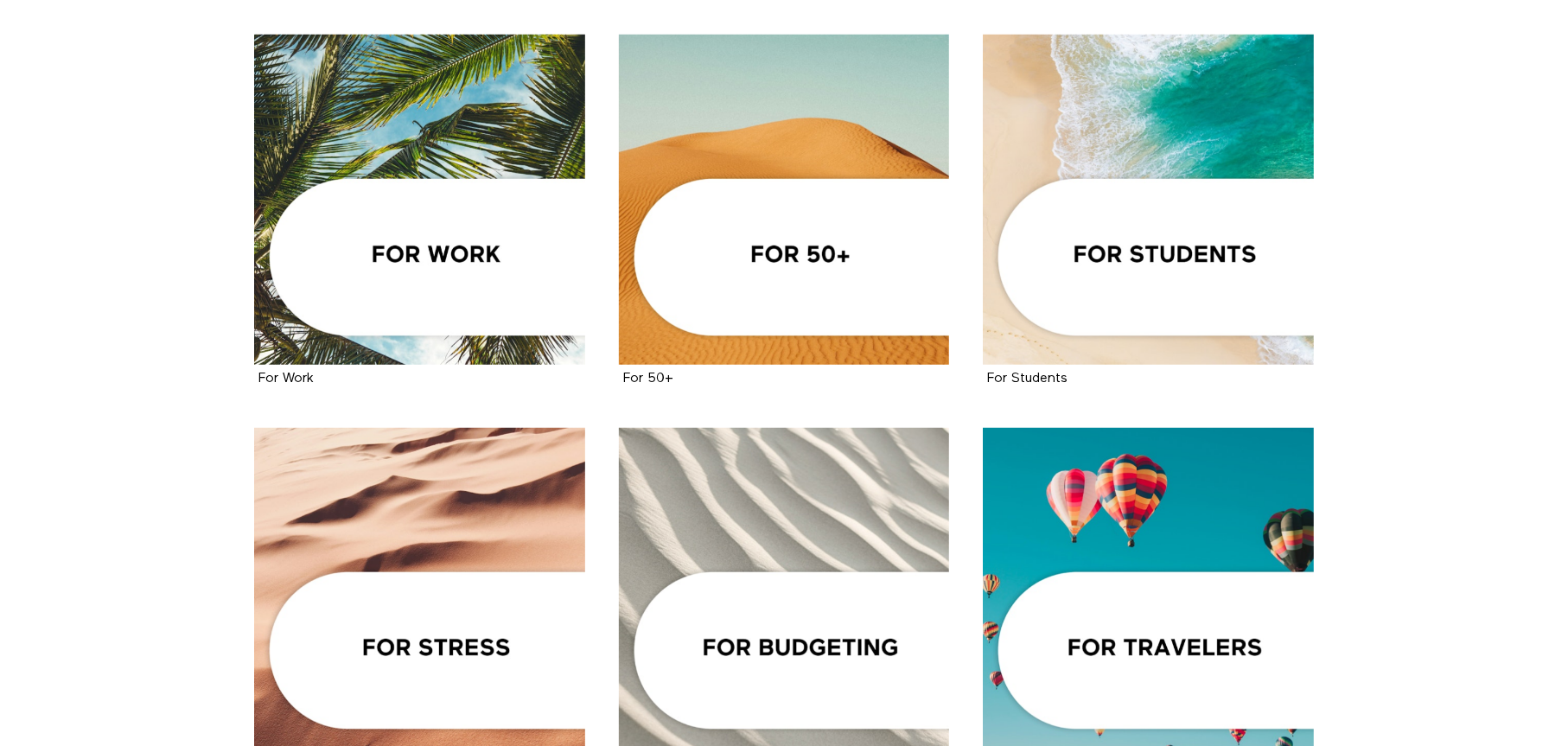
scroll to position [777, 0]
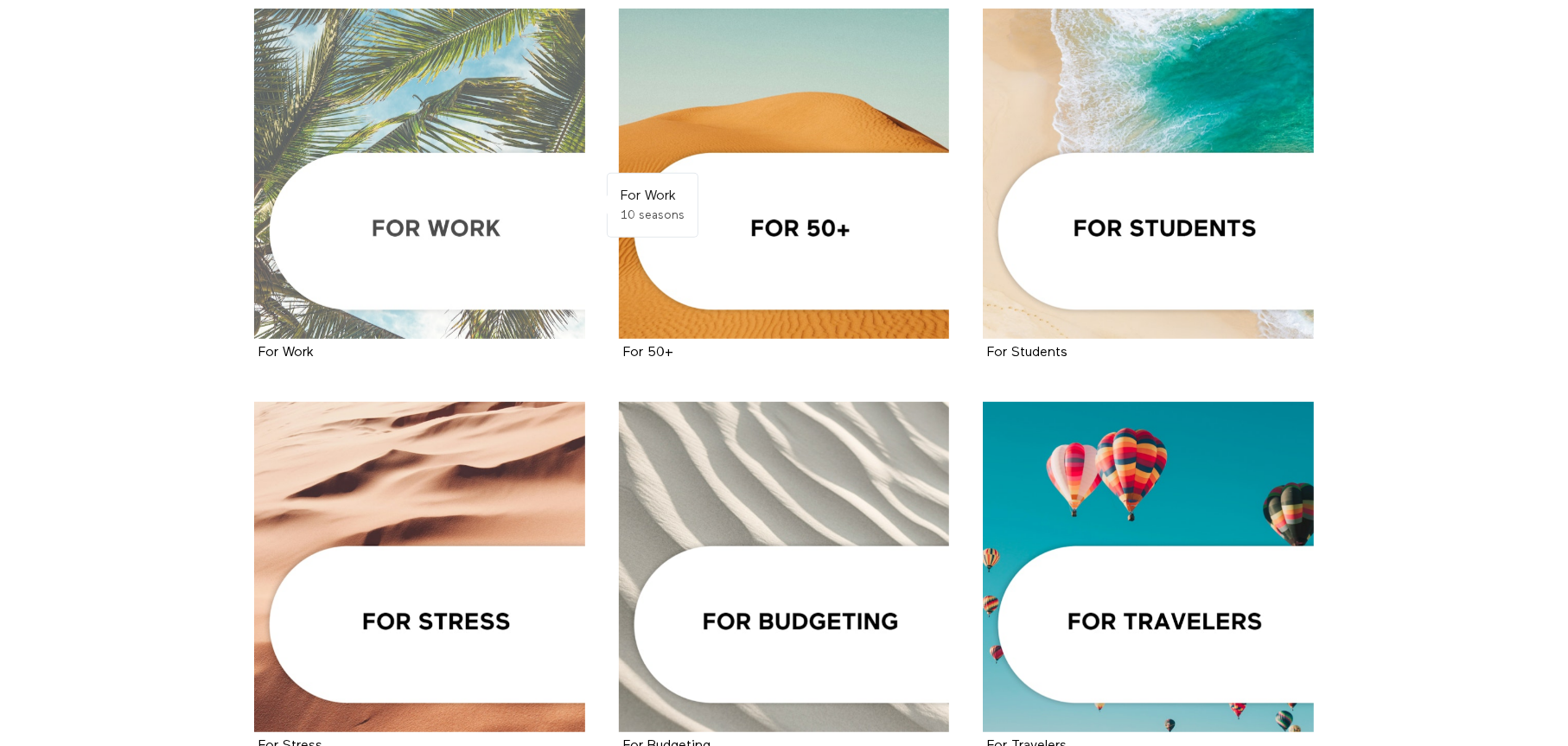
click at [425, 229] on div at bounding box center [420, 174] width 331 height 331
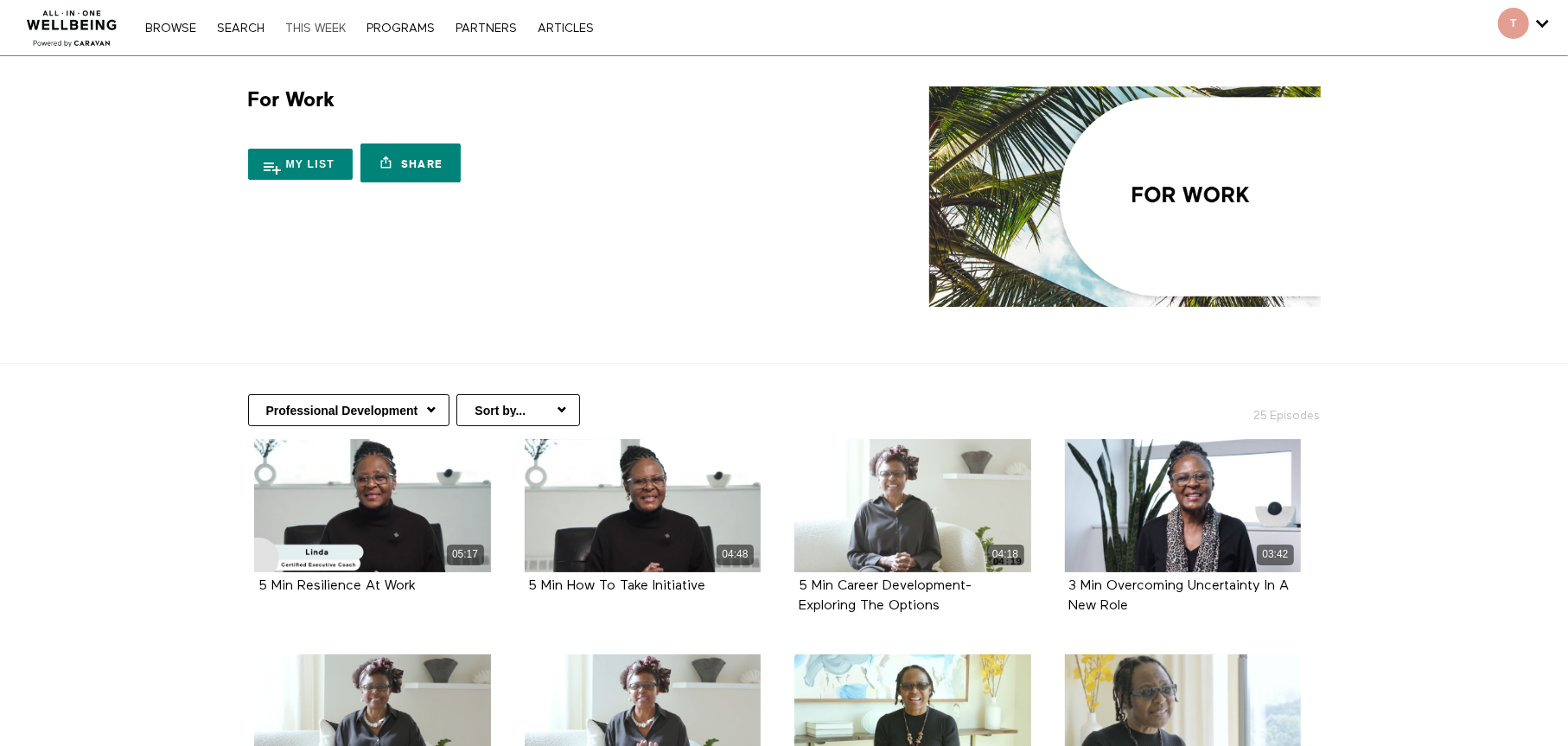
click at [338, 27] on link "THIS WEEK" at bounding box center [315, 28] width 77 height 12
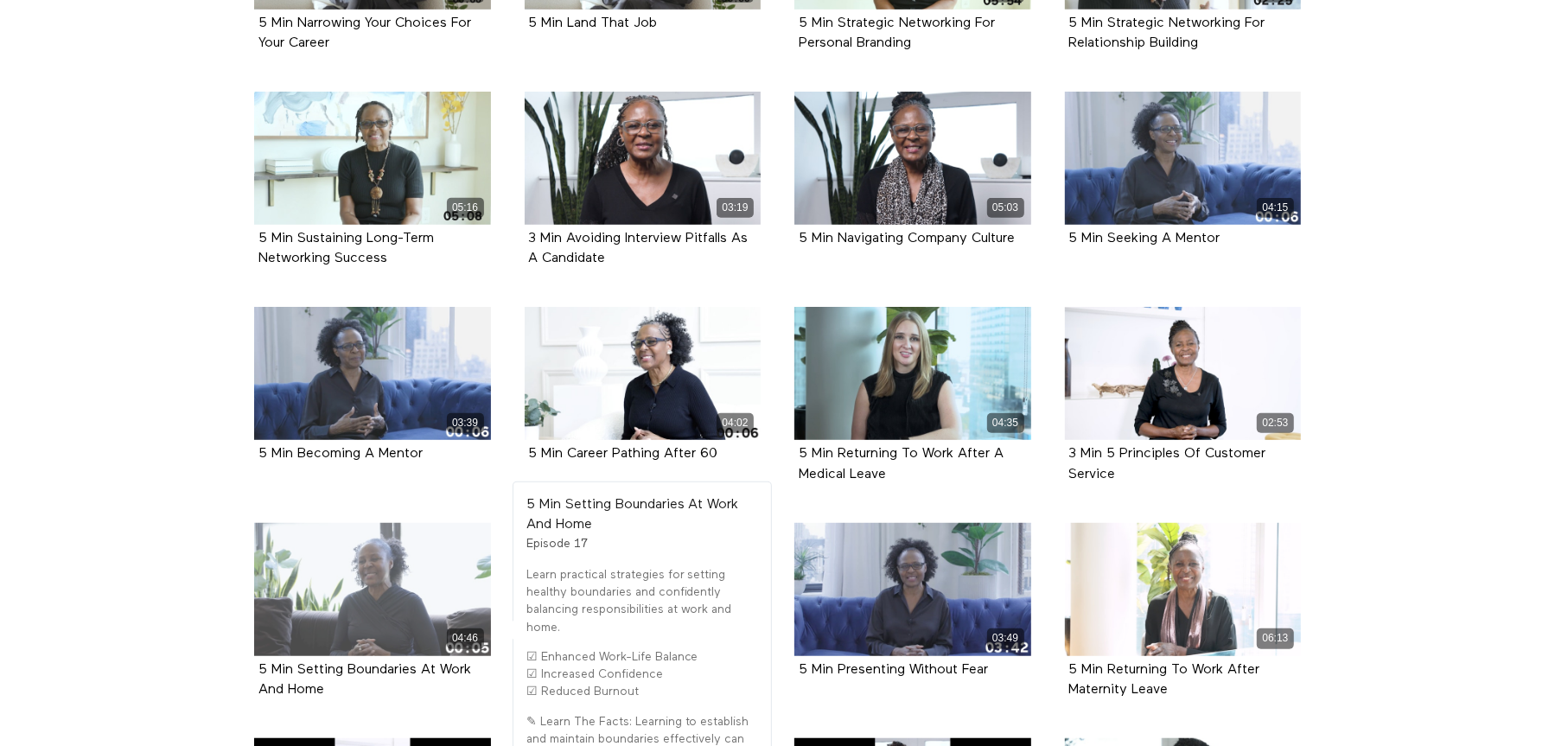
scroll to position [864, 0]
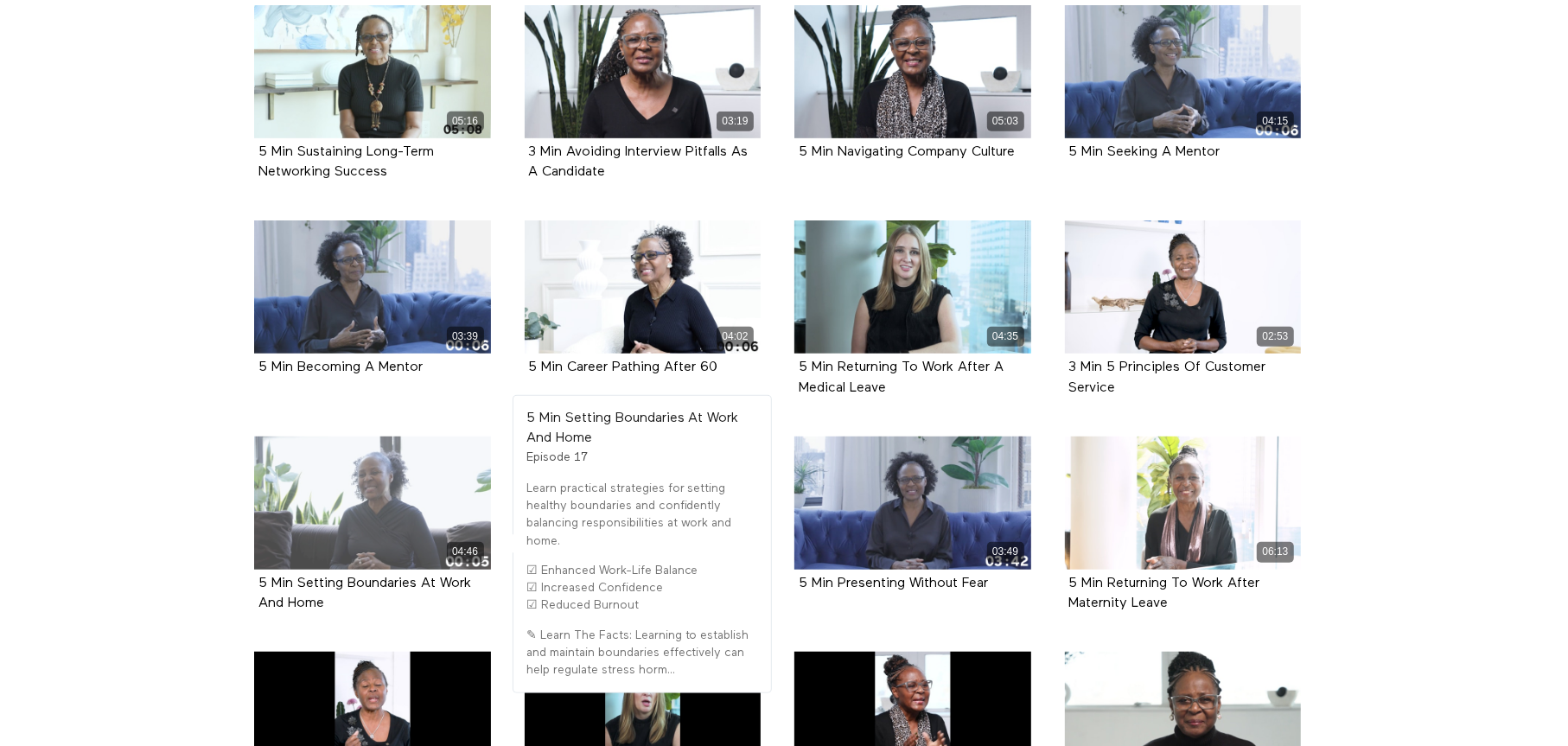
click at [363, 513] on div "04:46" at bounding box center [372, 503] width 236 height 133
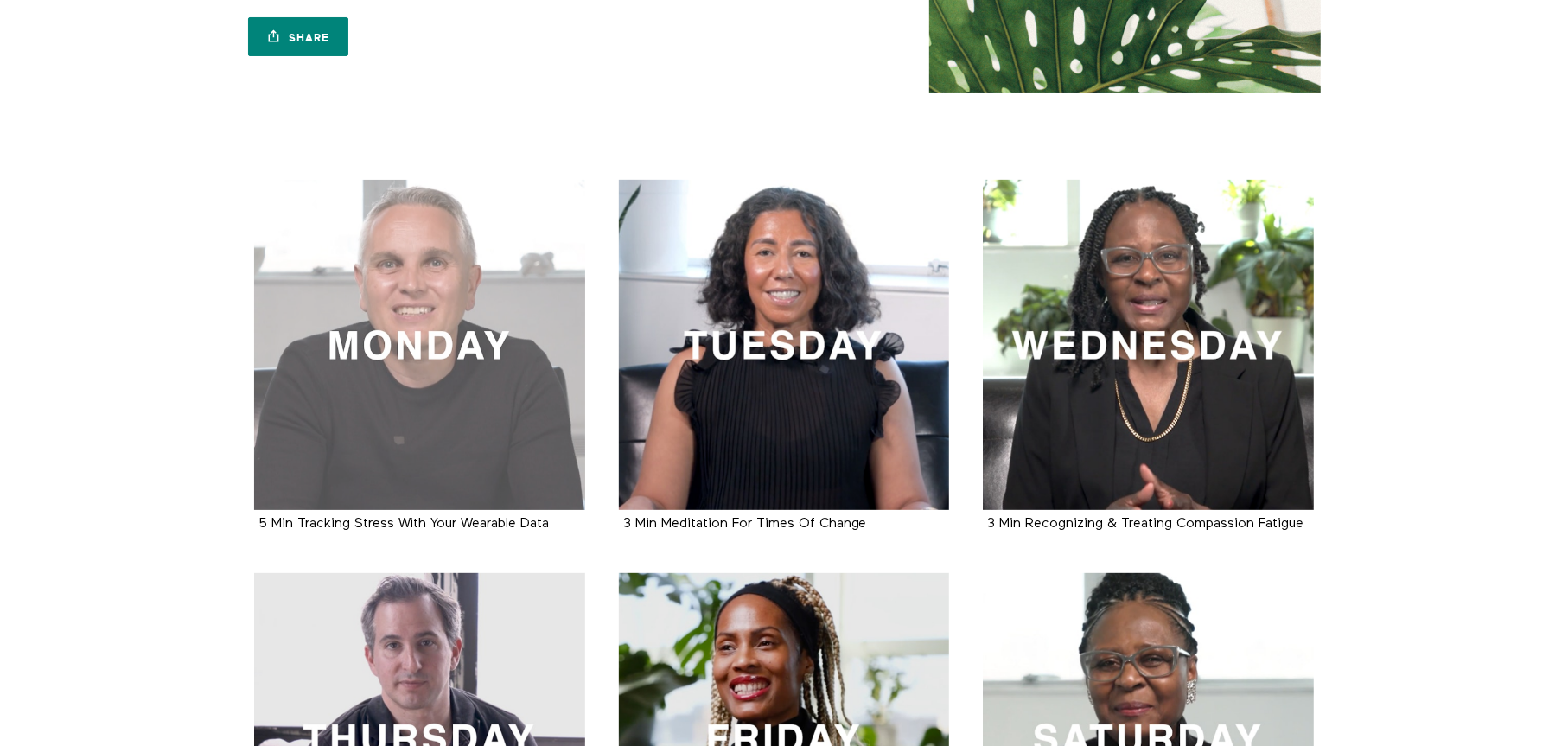
scroll to position [259, 0]
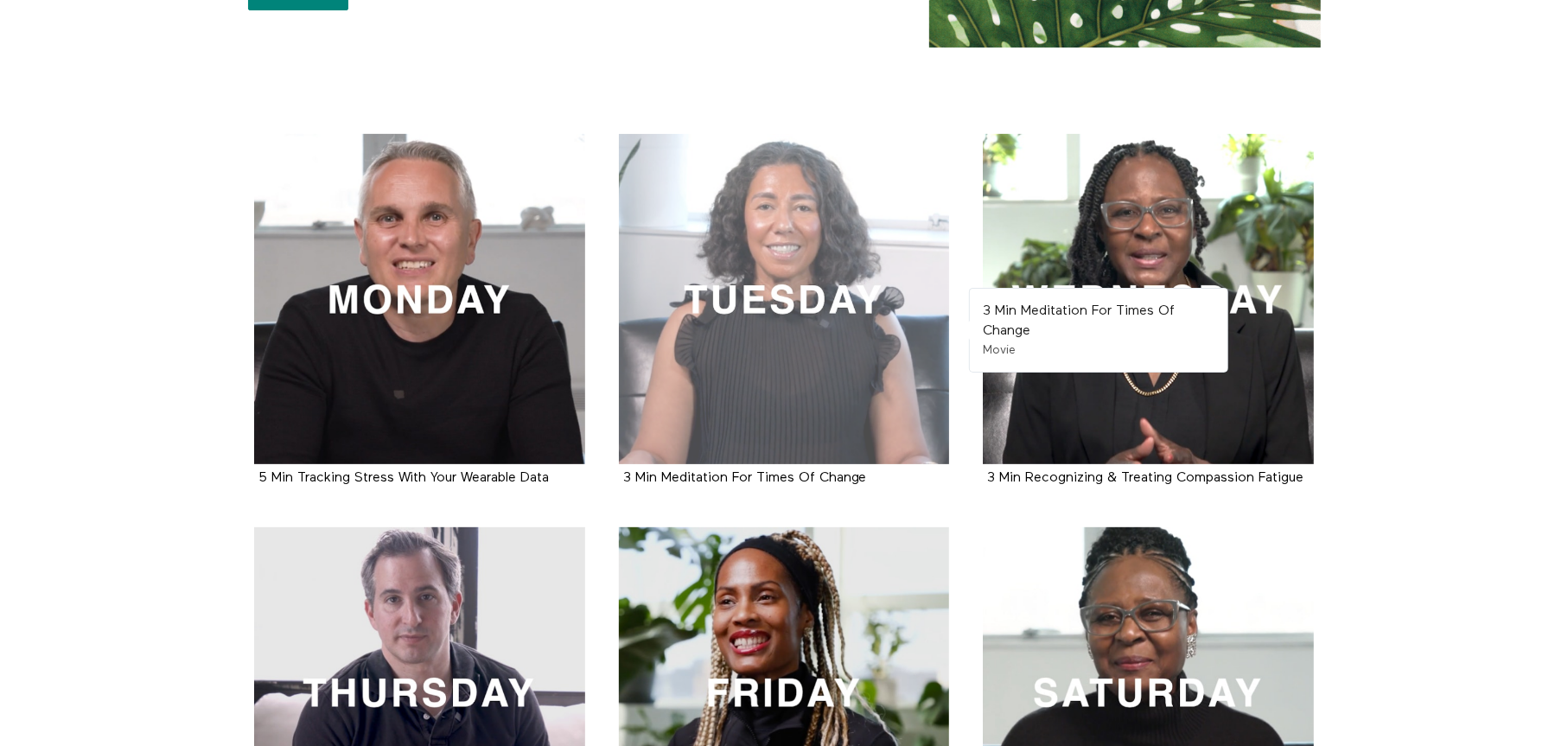
click at [812, 296] on div at bounding box center [784, 300] width 331 height 331
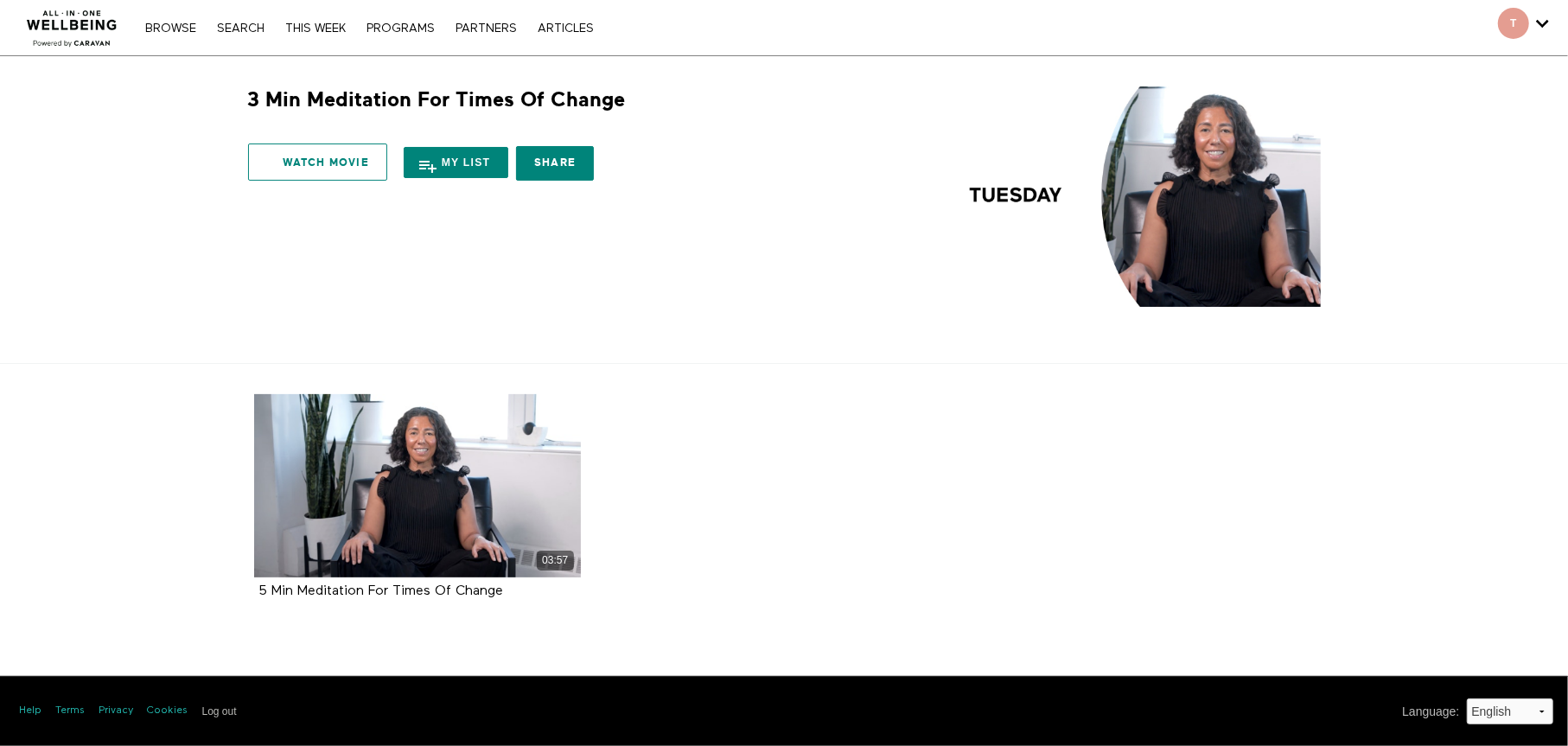
click at [341, 163] on link "Watch Movie" at bounding box center [318, 162] width 139 height 37
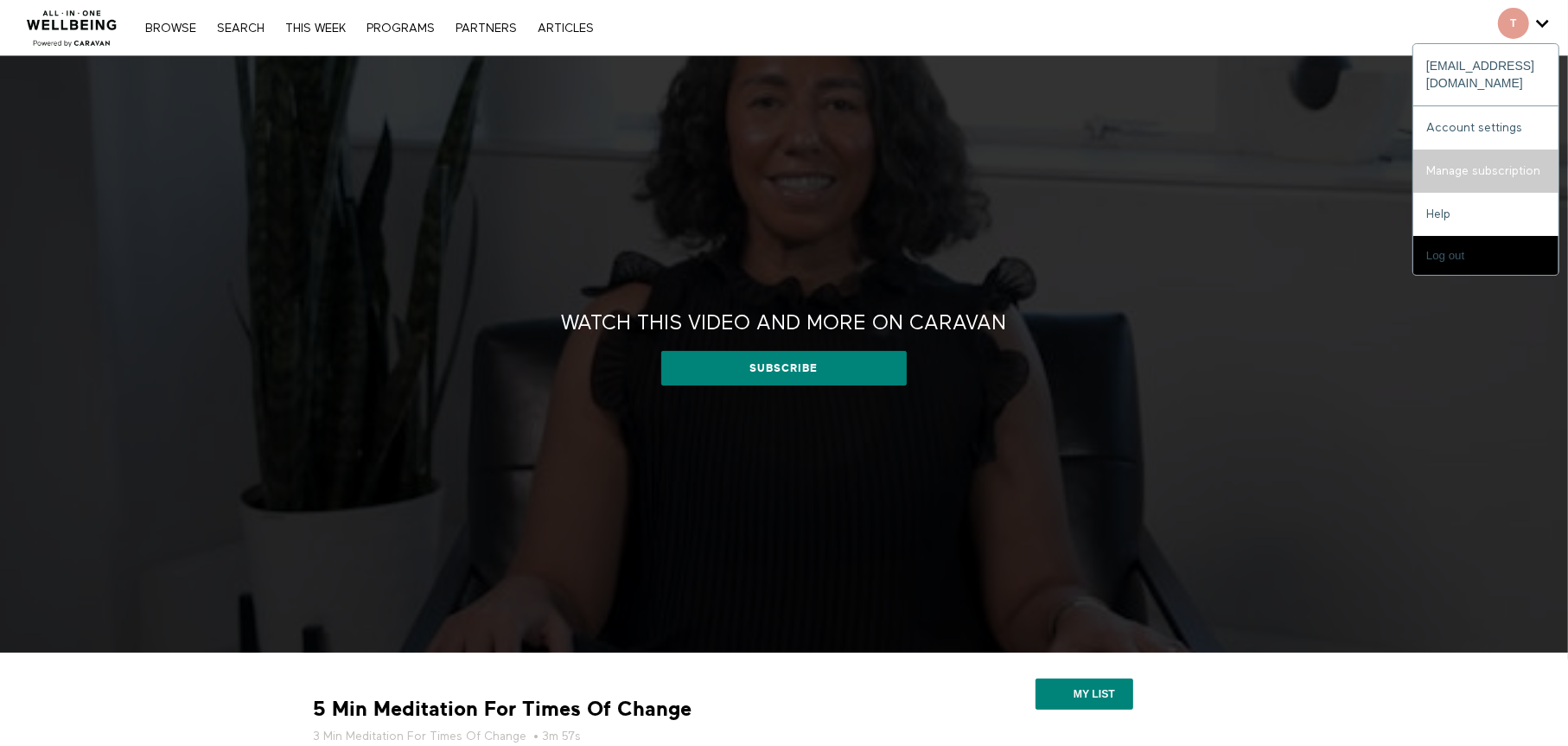
click at [1464, 162] on link "Manage subscription" at bounding box center [1486, 171] width 145 height 43
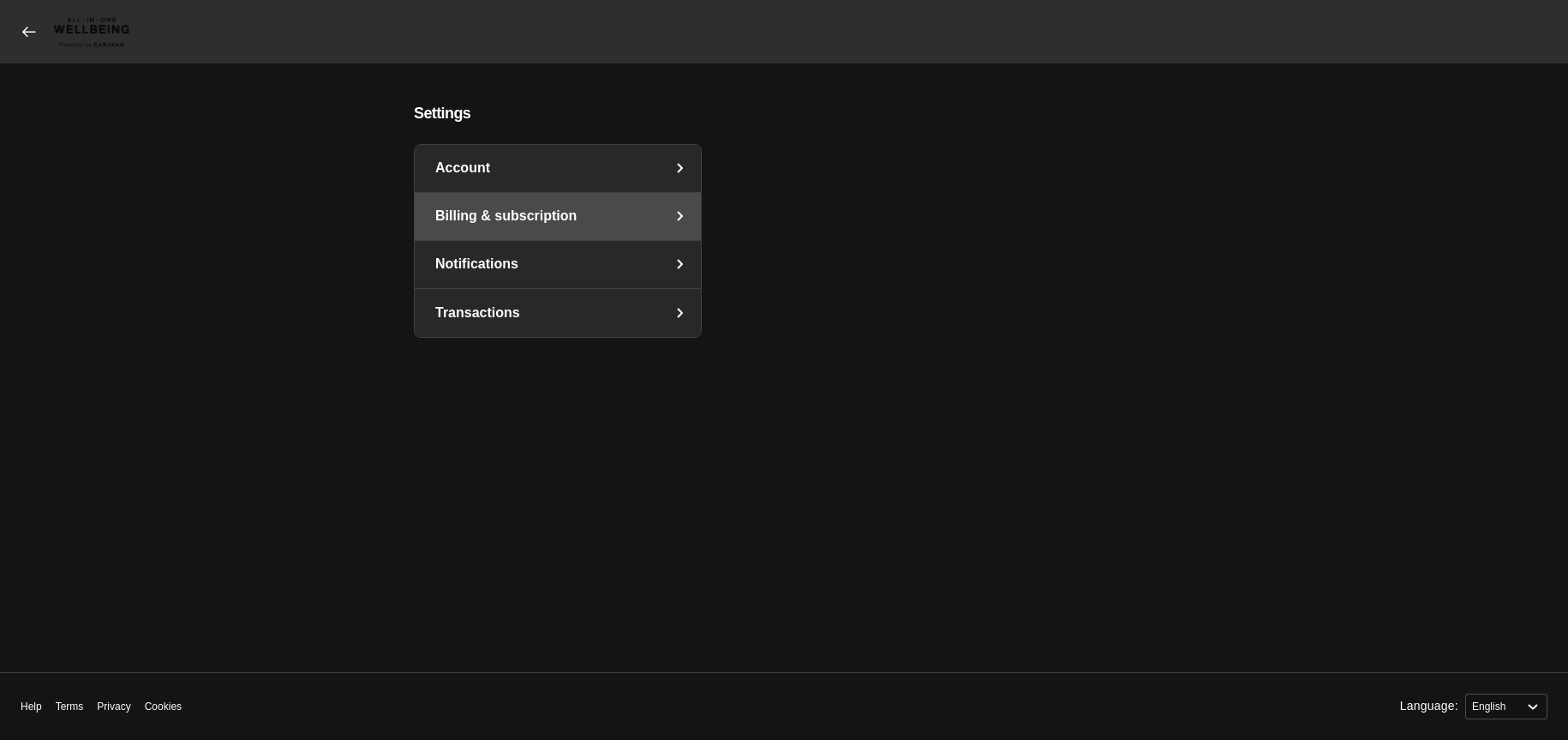
select select "en"
click at [674, 170] on icon "settings" at bounding box center [679, 167] width 20 height 20
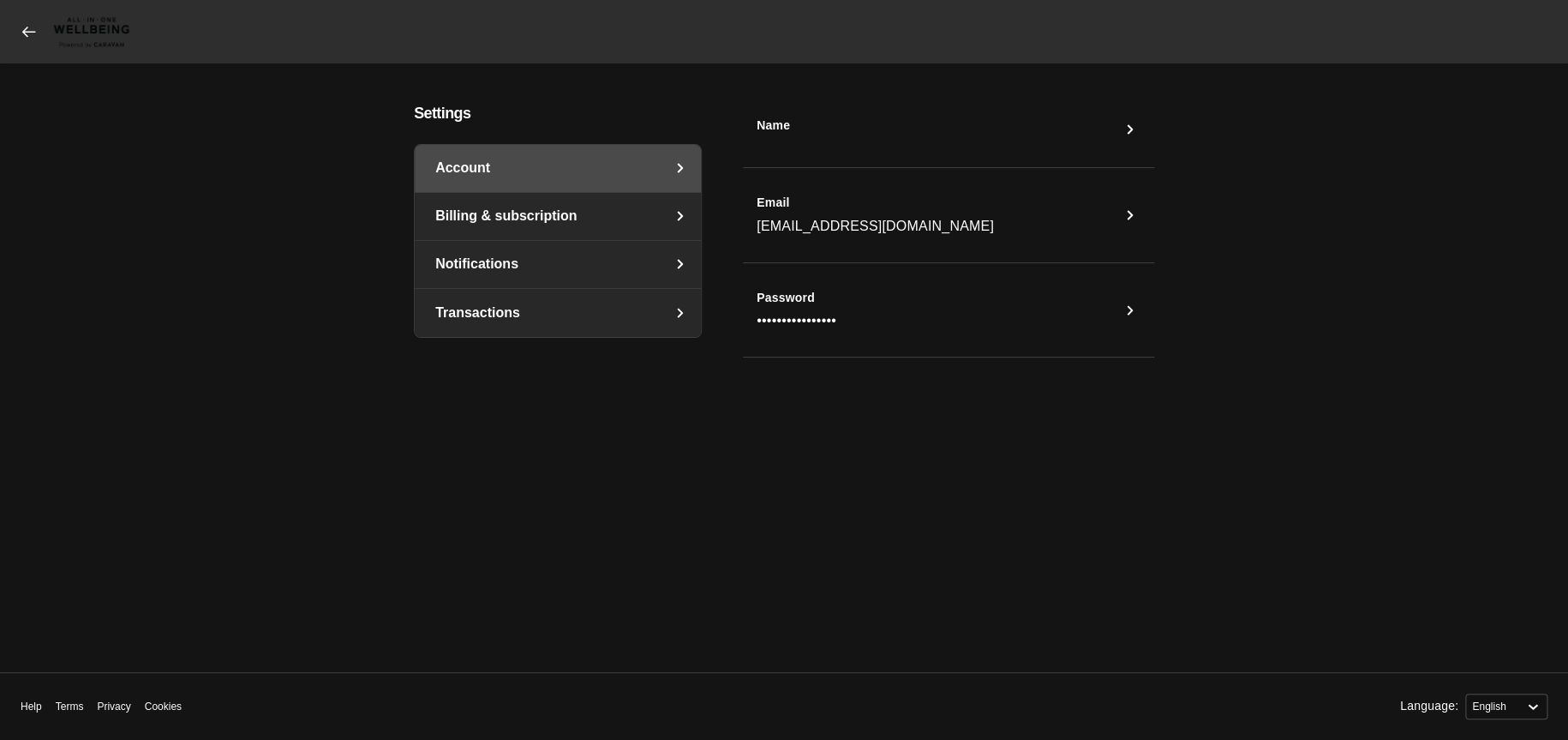
click at [652, 213] on link "Billing & subscription" at bounding box center [558, 216] width 286 height 47
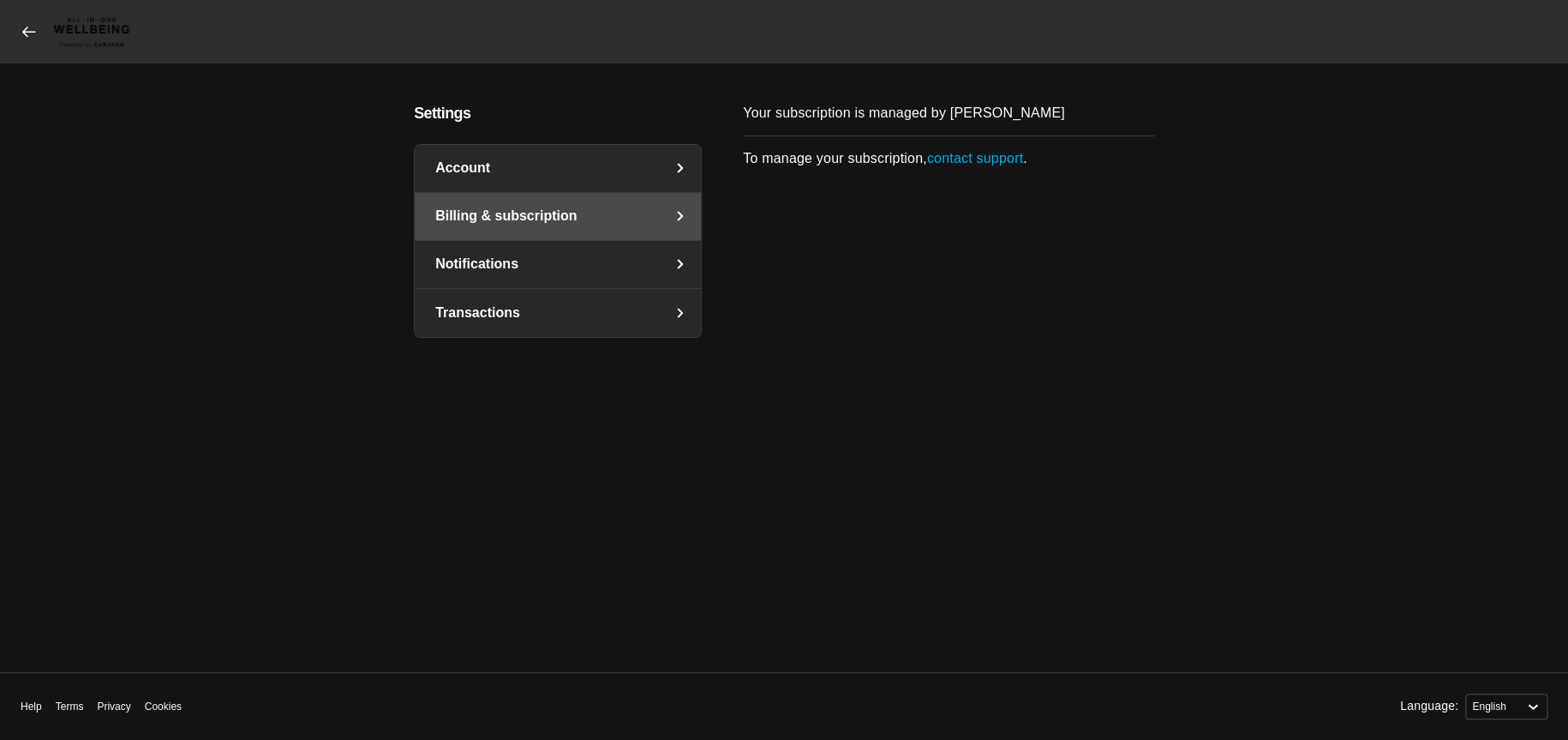
click at [505, 265] on link "Notifications" at bounding box center [558, 264] width 286 height 47
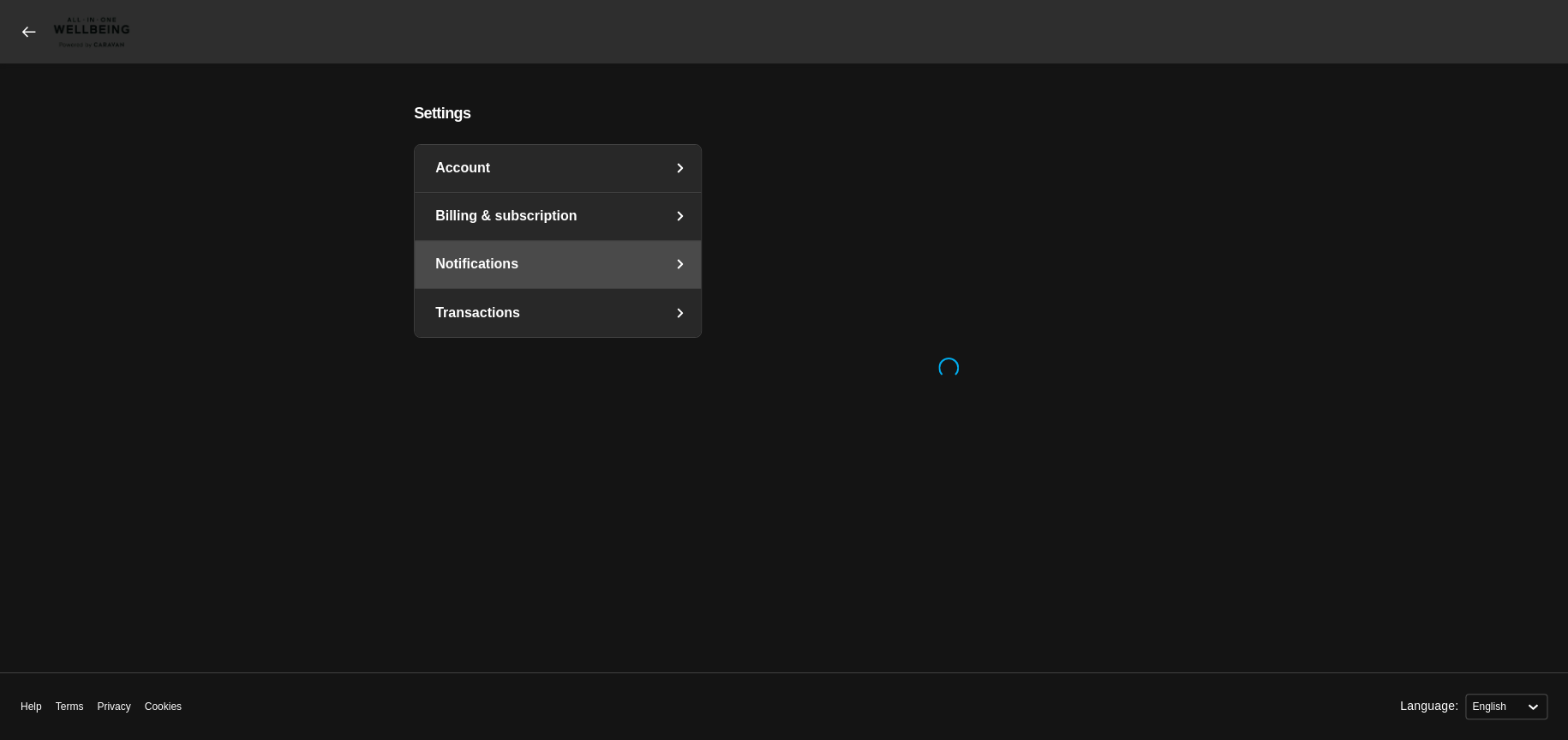
select select "en"
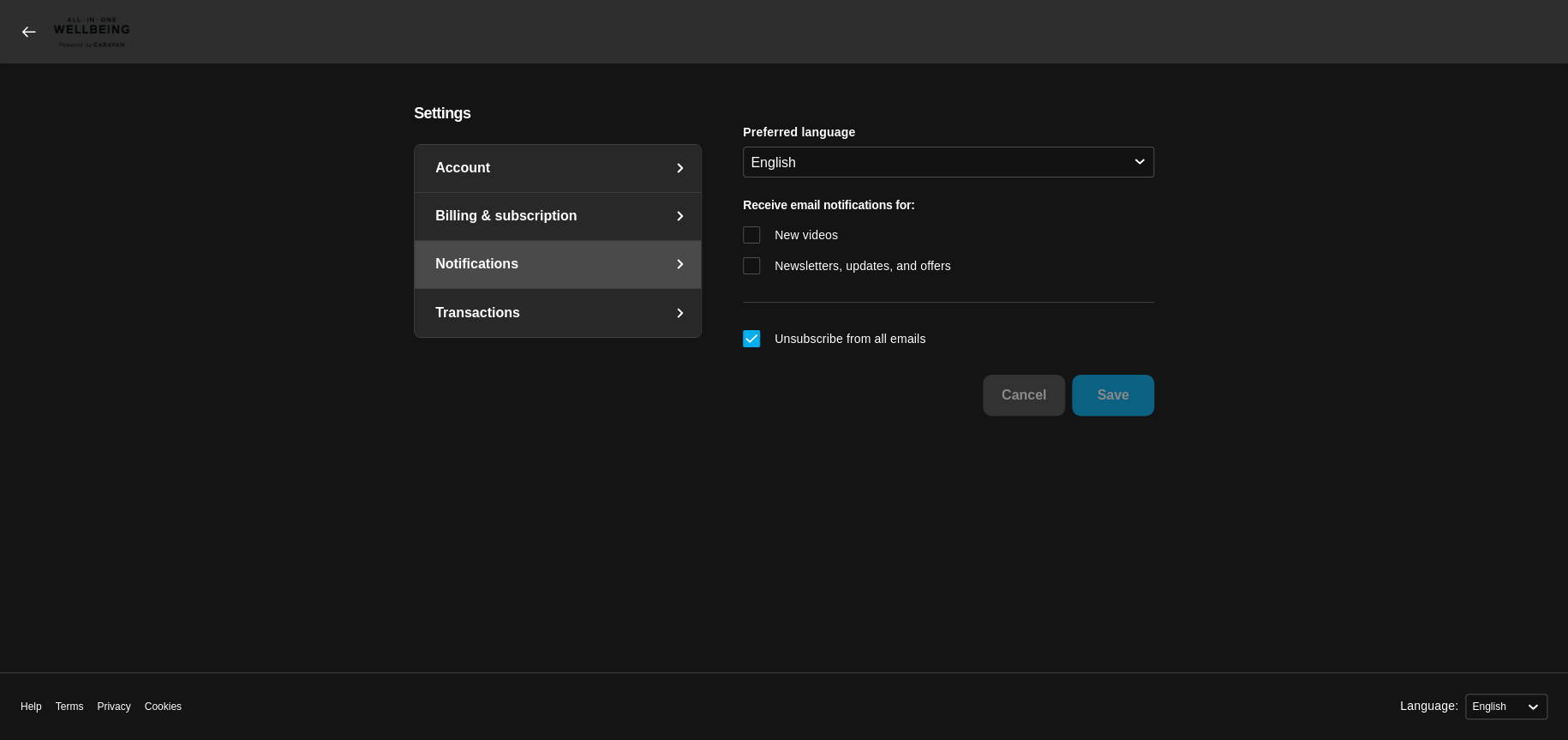
click at [492, 318] on link "Transactions" at bounding box center [558, 312] width 286 height 48
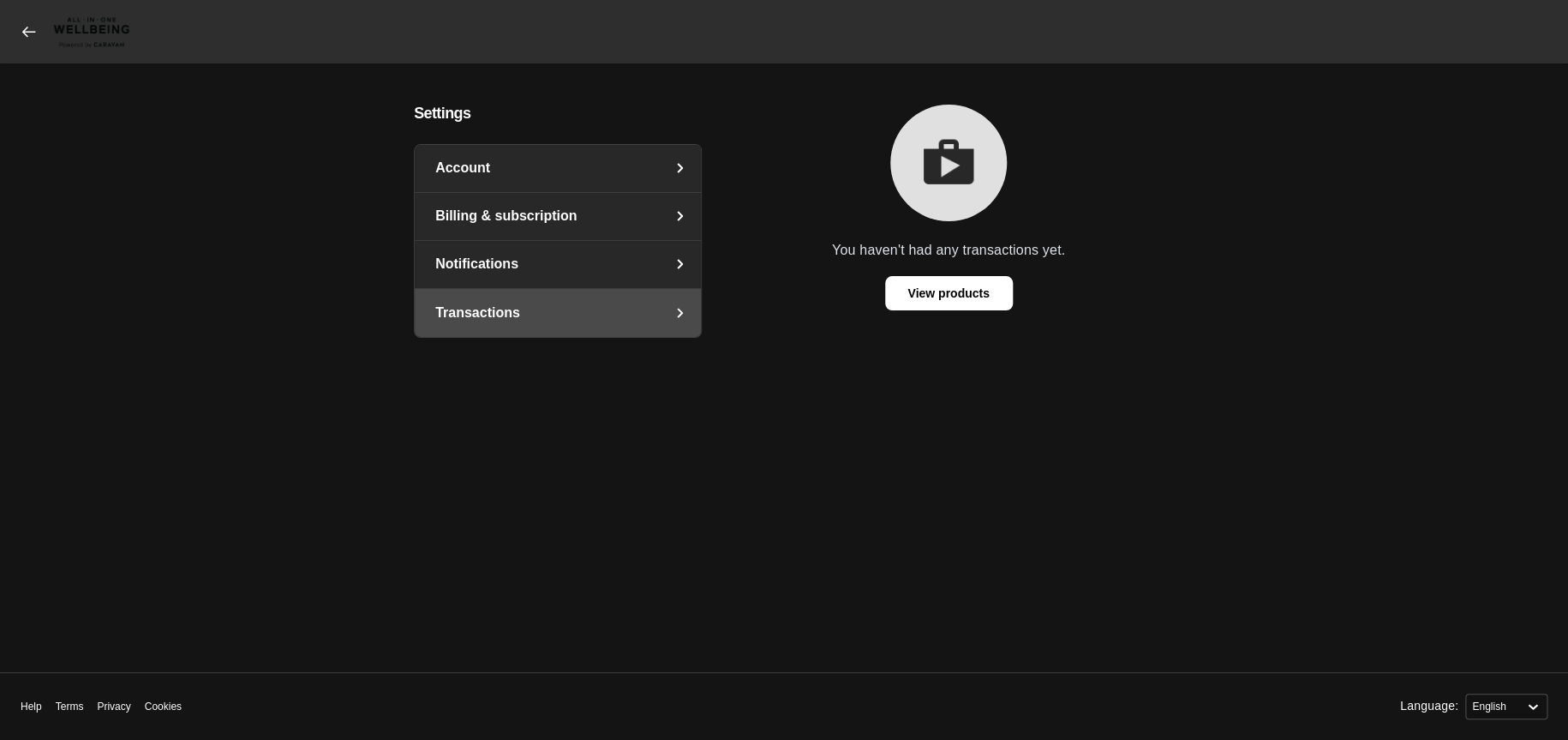
click at [24, 37] on icon at bounding box center [29, 32] width 17 height 18
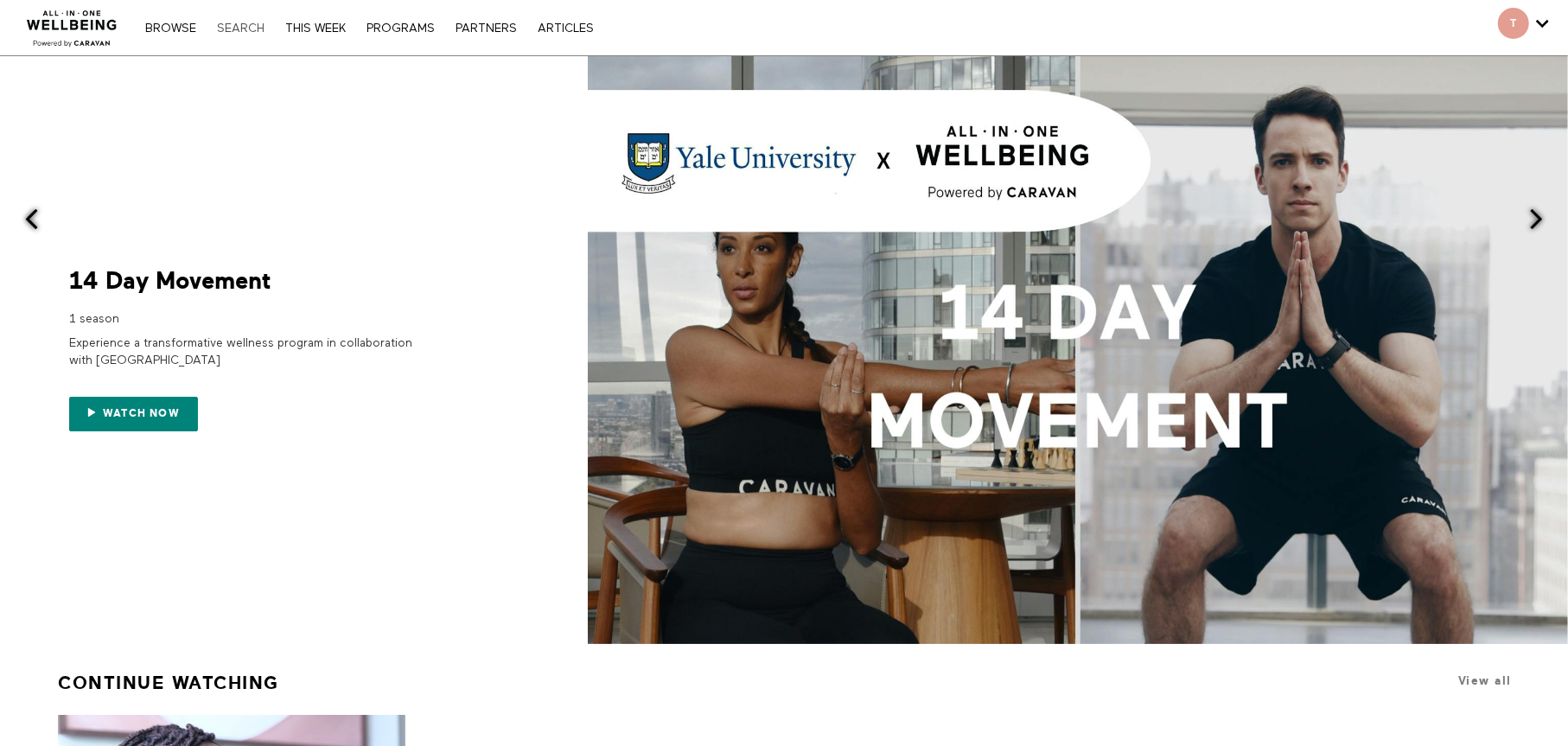
click at [228, 24] on link "Search" at bounding box center [240, 28] width 65 height 12
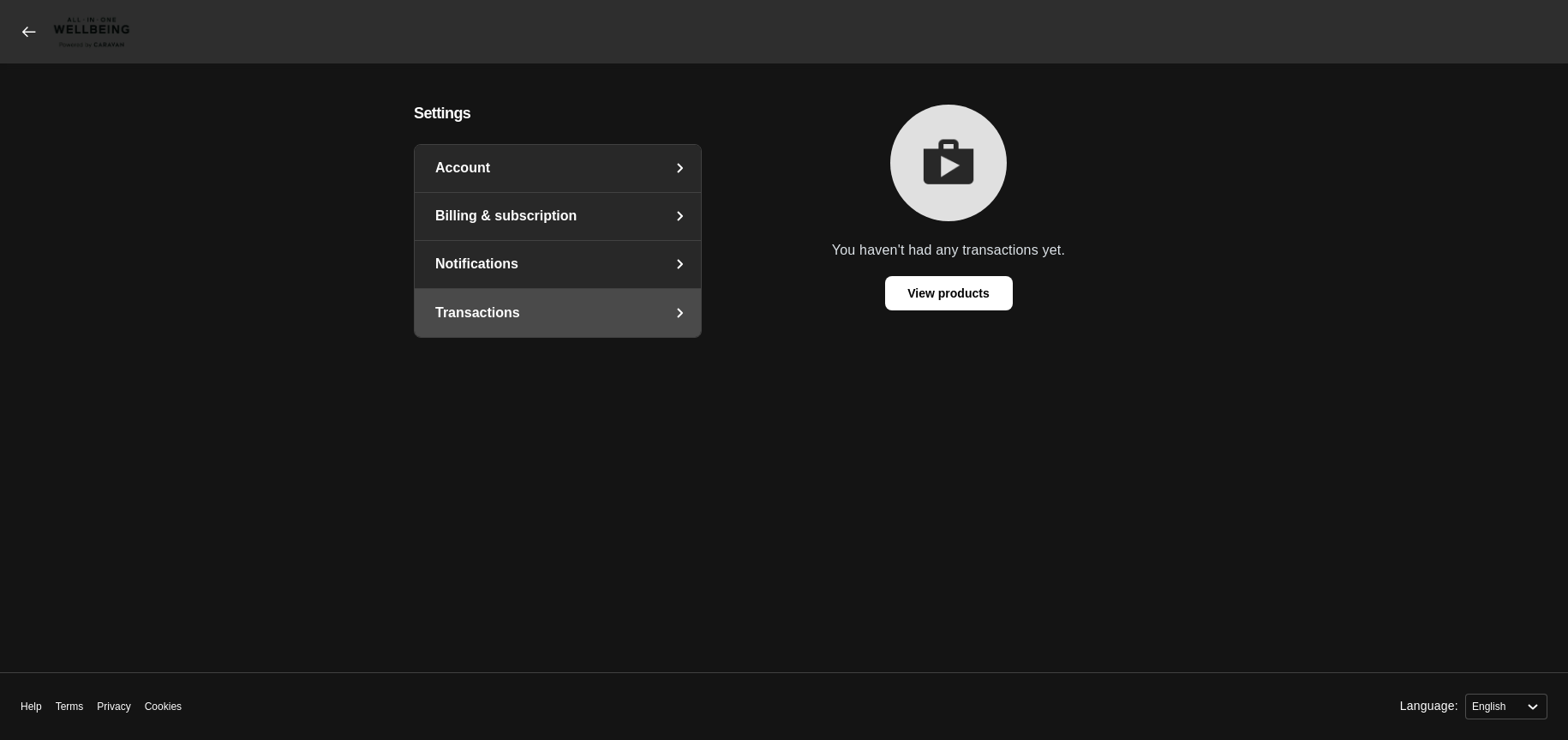
select select "en"
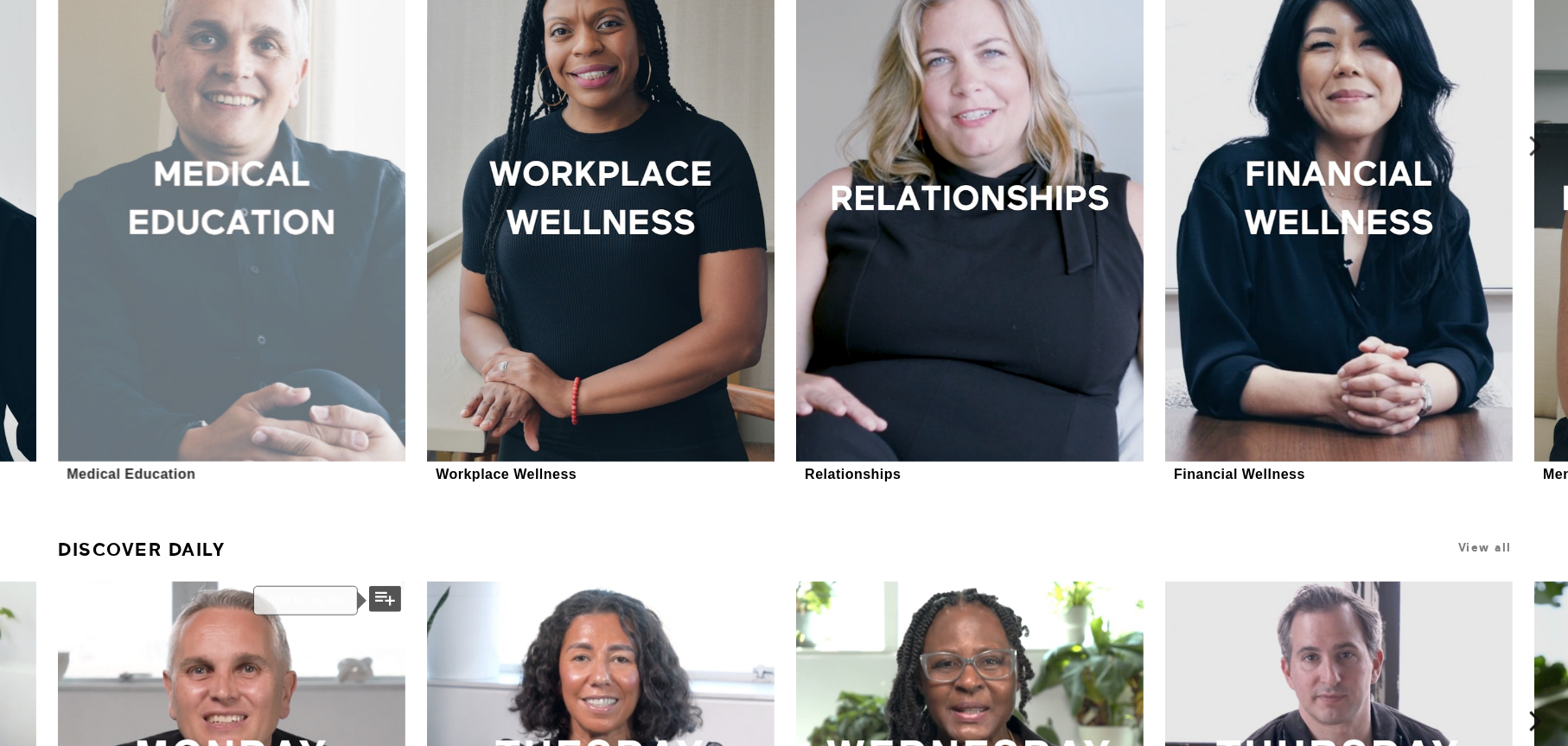
scroll to position [1037, 0]
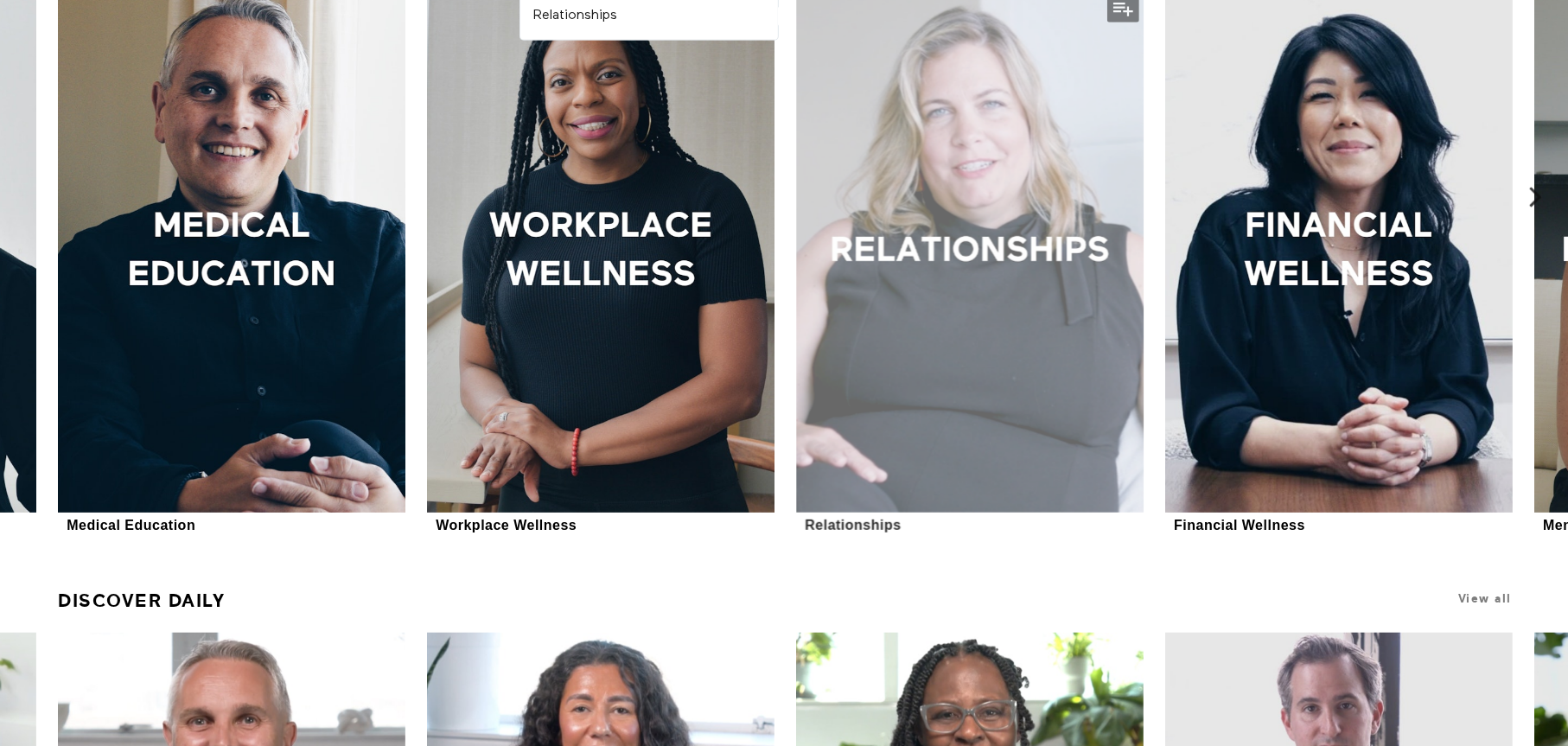
click at [960, 313] on div at bounding box center [969, 252] width 346 height 521
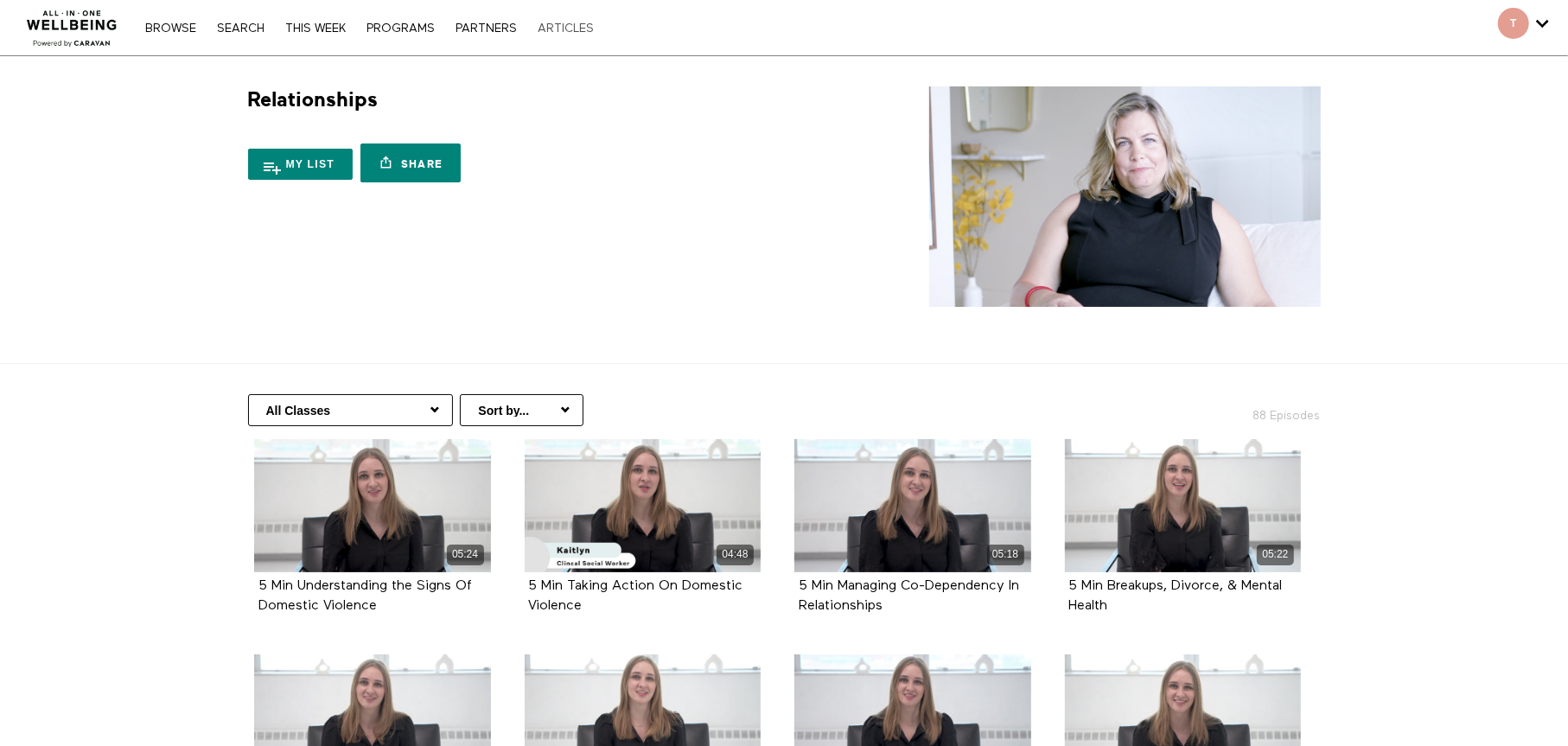
click at [556, 27] on link "ARTICLES" at bounding box center [565, 28] width 74 height 12
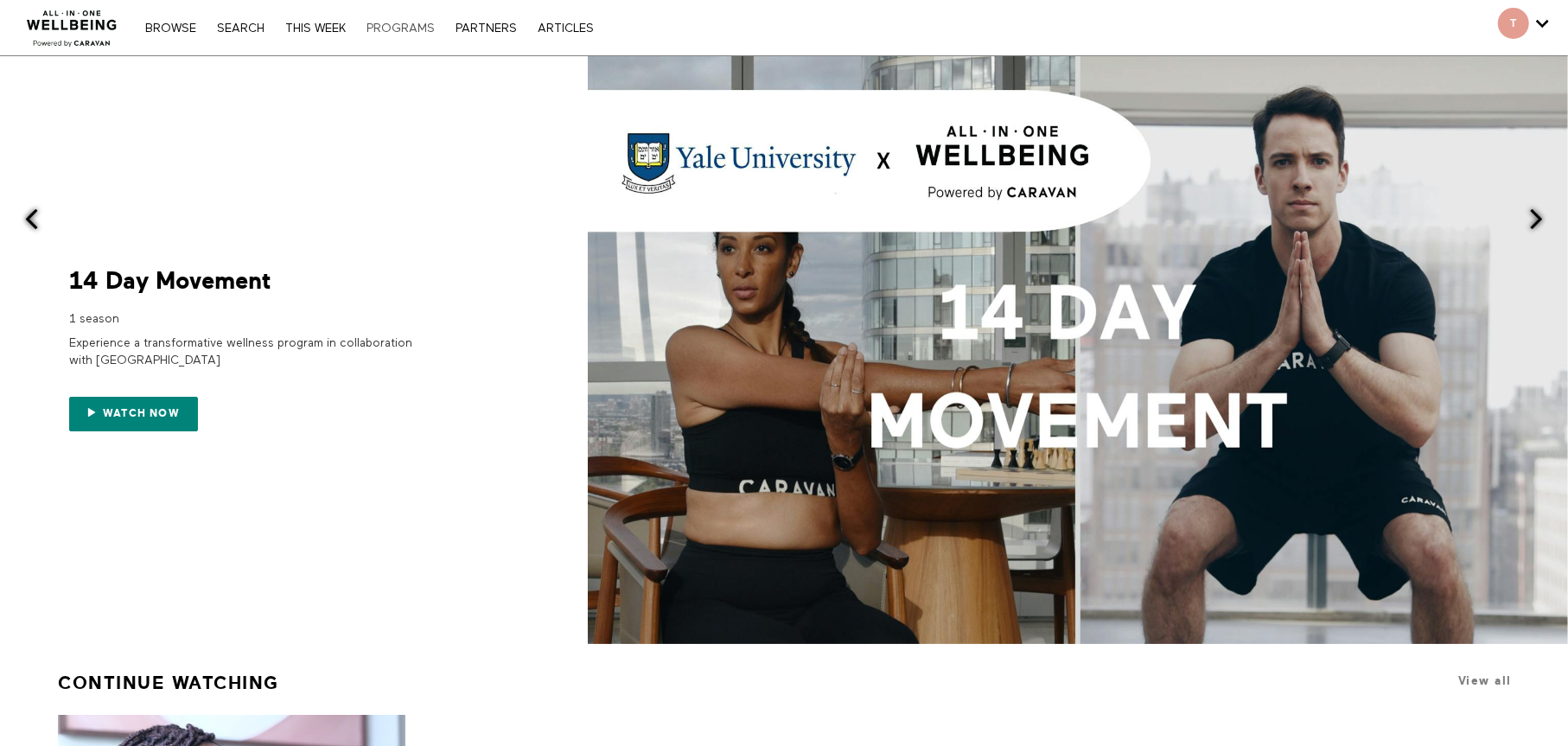
click at [401, 25] on link "PROGRAMS" at bounding box center [400, 28] width 85 height 12
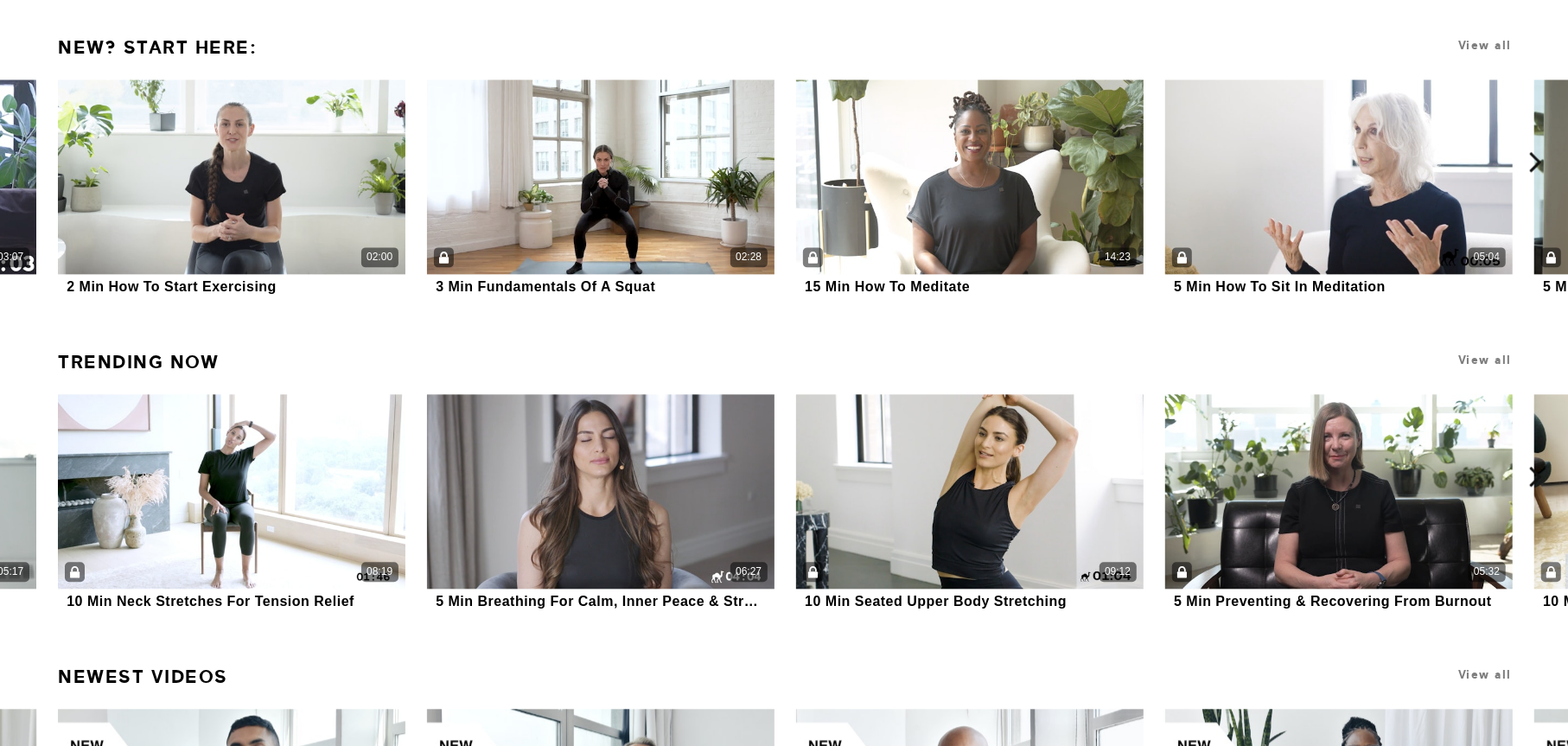
scroll to position [3161, 0]
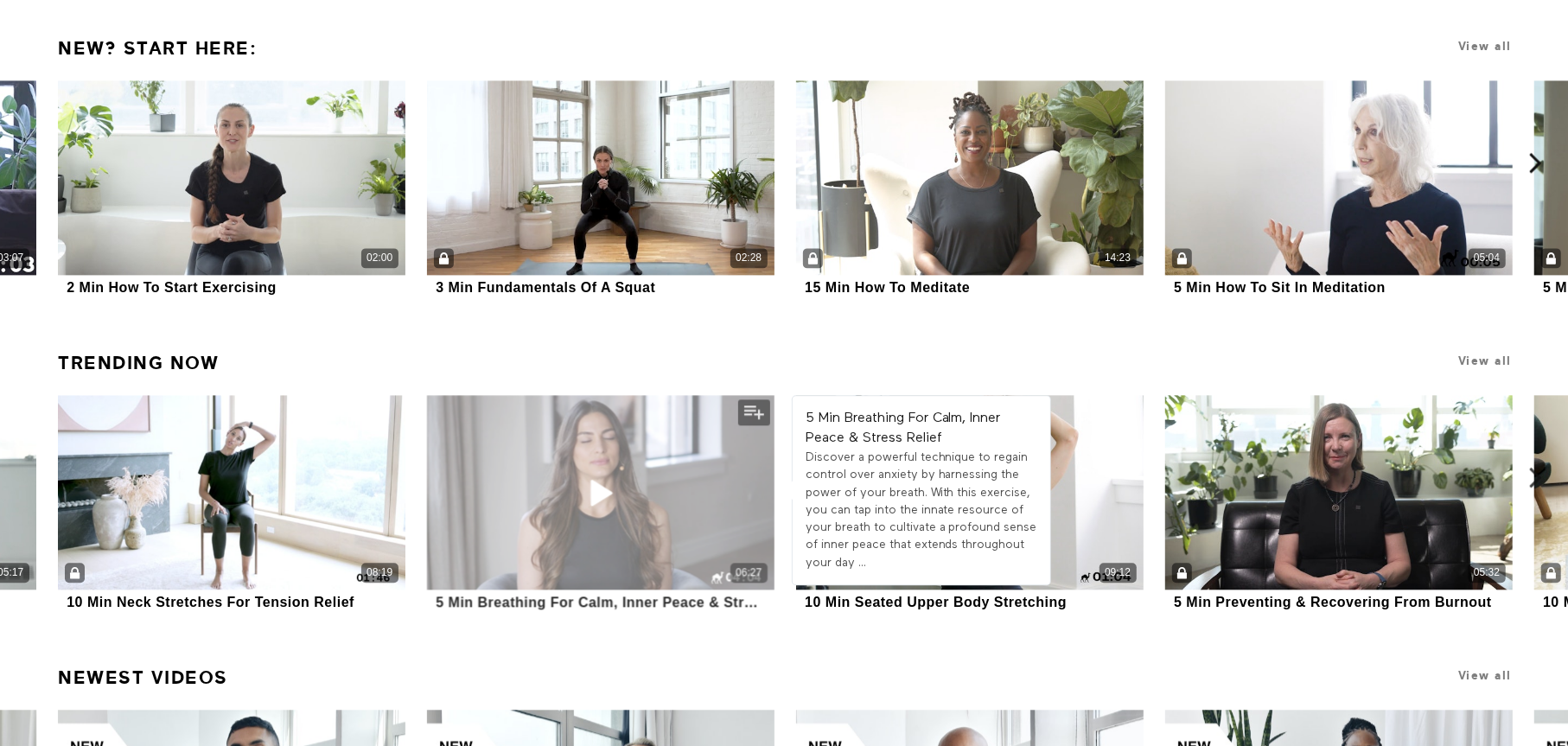
click at [605, 491] on icon at bounding box center [600, 492] width 52 height 30
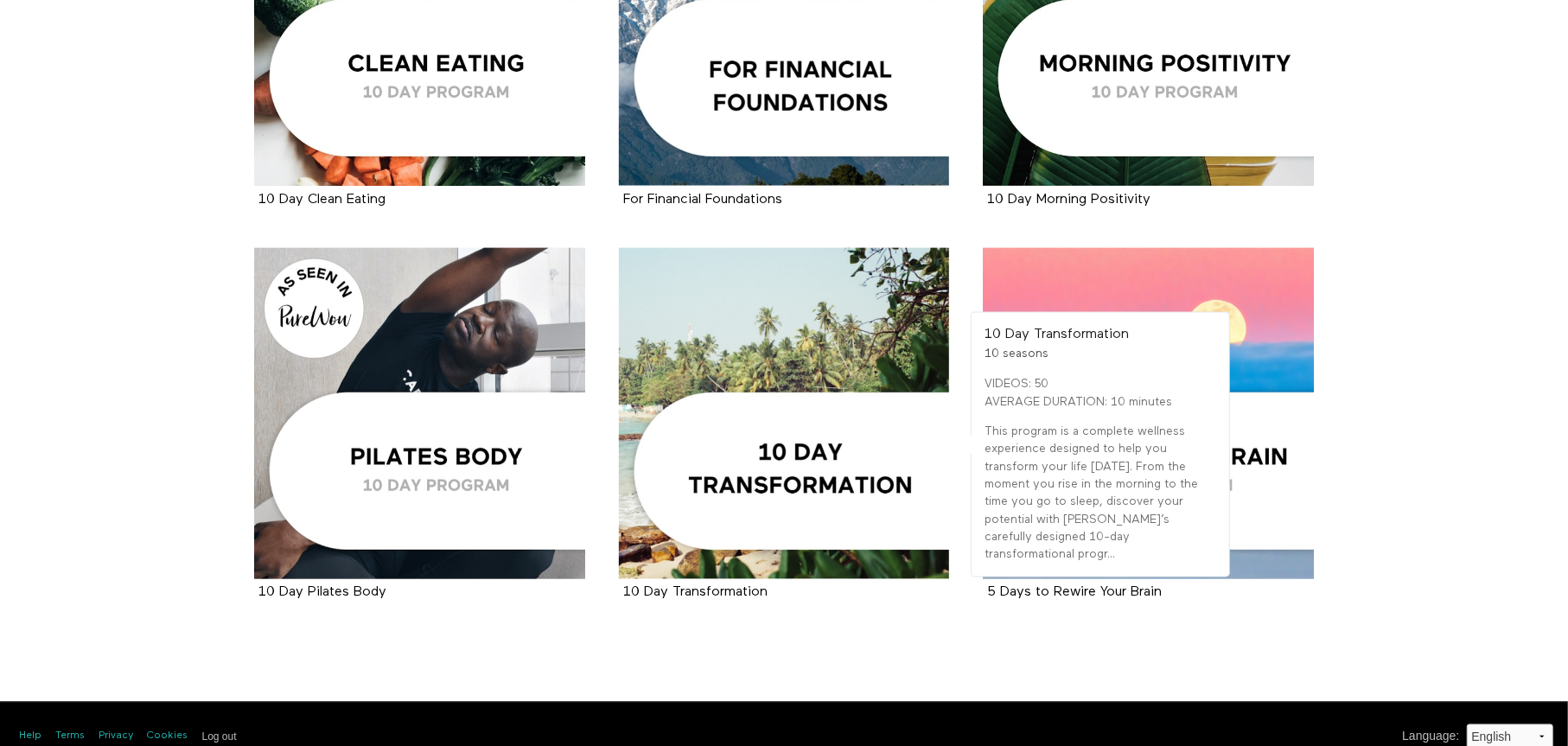
scroll to position [2506, 0]
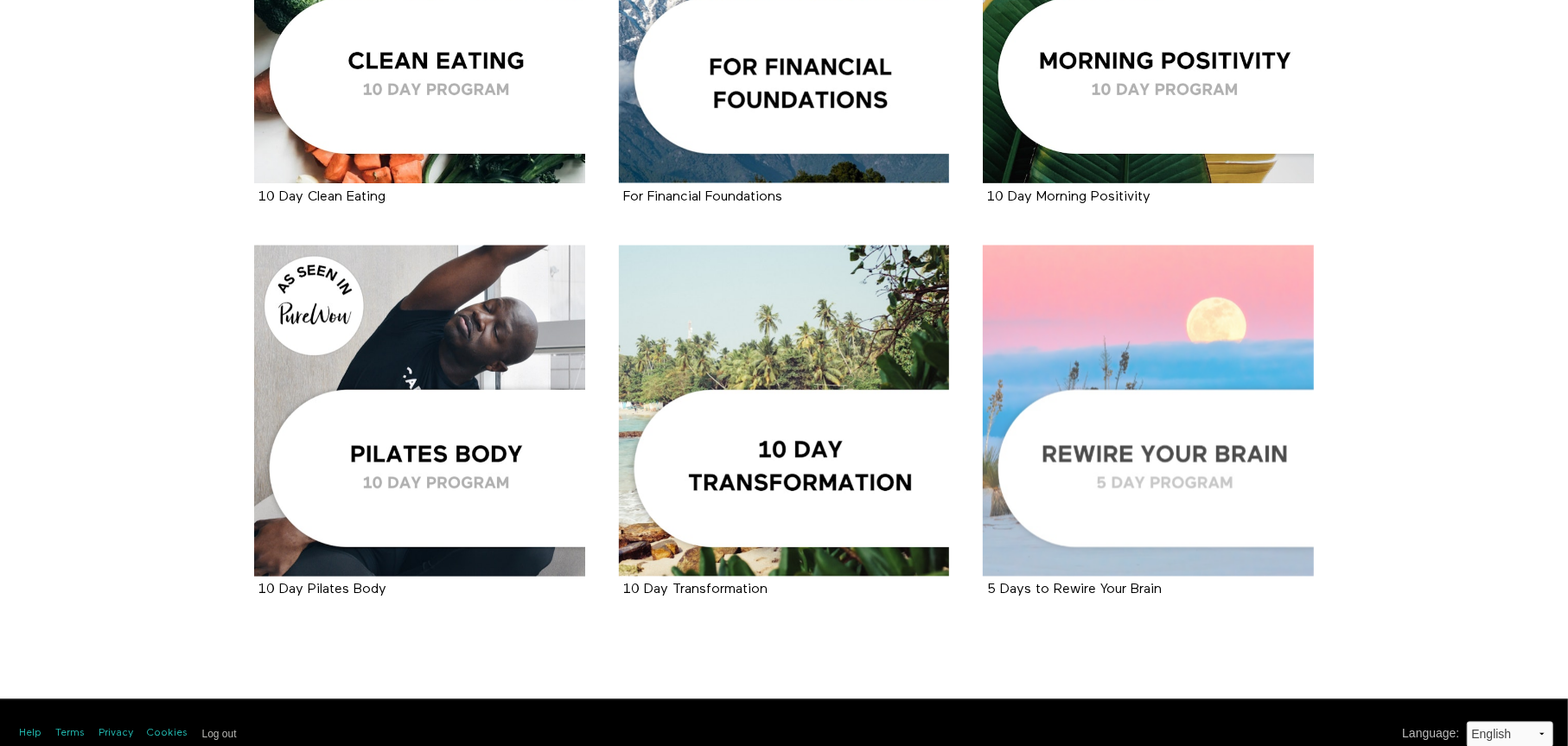
click at [1174, 466] on div at bounding box center [1148, 411] width 331 height 331
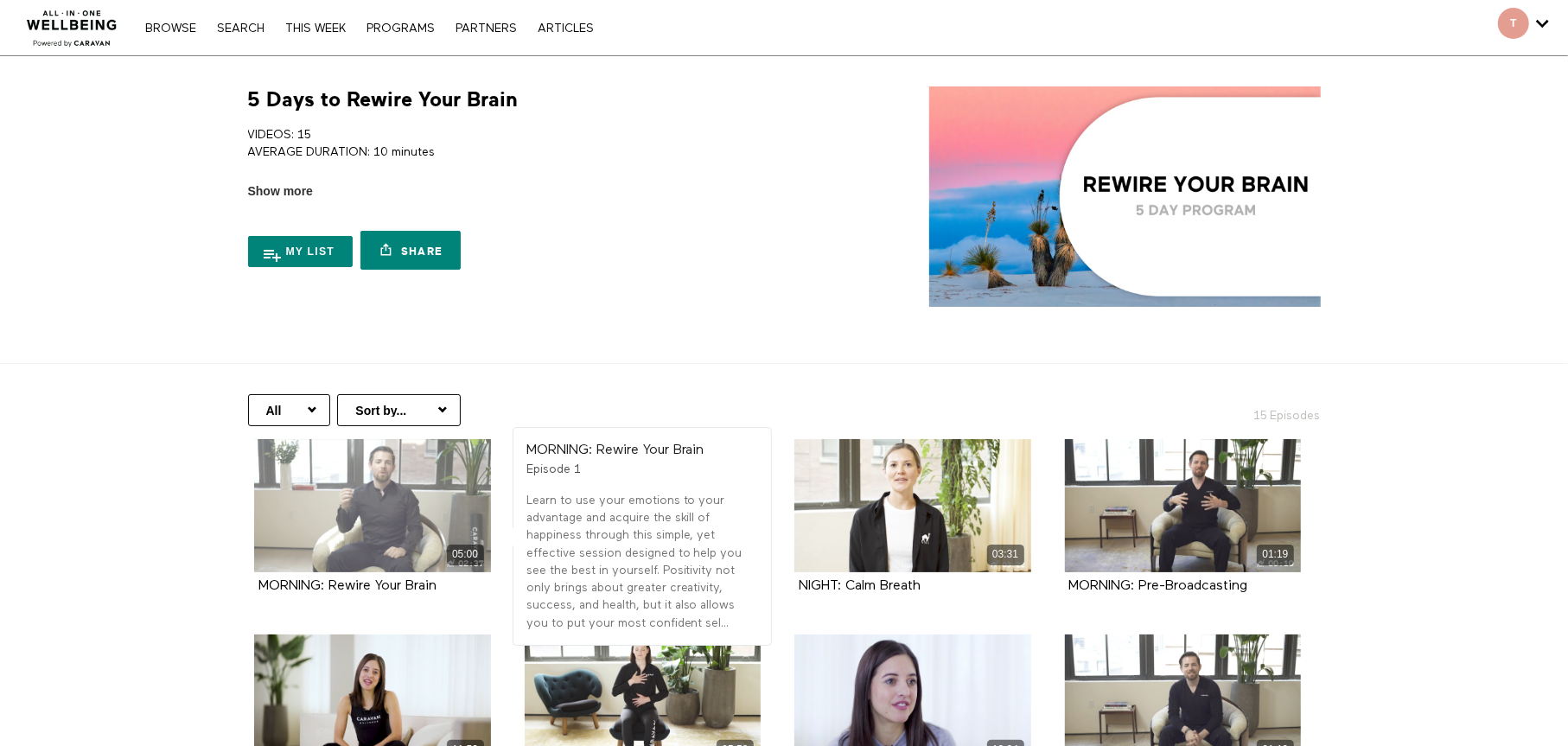
click at [371, 514] on div "05:00" at bounding box center [372, 506] width 236 height 133
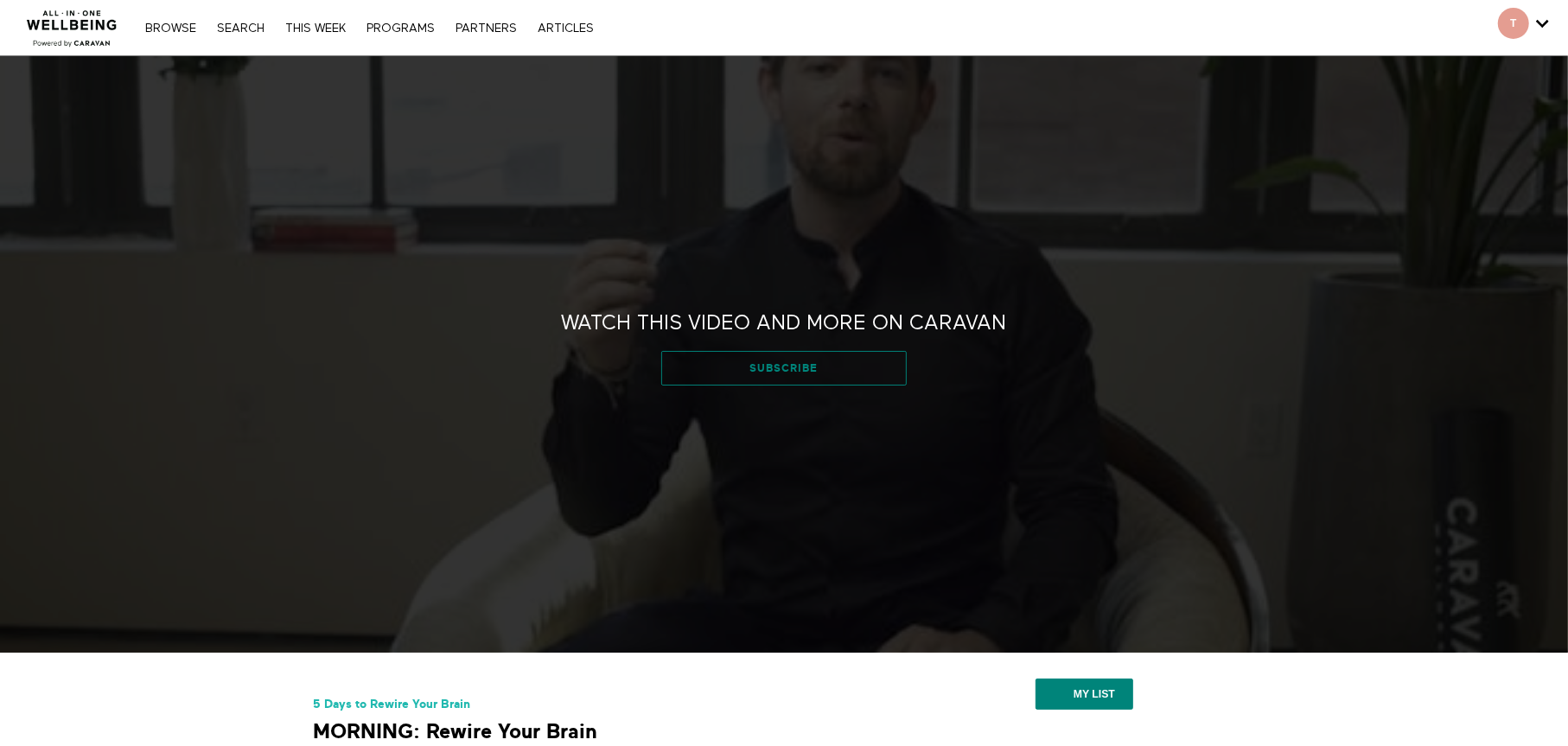
click at [755, 373] on link "Subscribe" at bounding box center [783, 368] width 244 height 34
drag, startPoint x: 242, startPoint y: 21, endPoint x: 272, endPoint y: 25, distance: 30.3
click at [242, 23] on link "Search" at bounding box center [240, 28] width 65 height 12
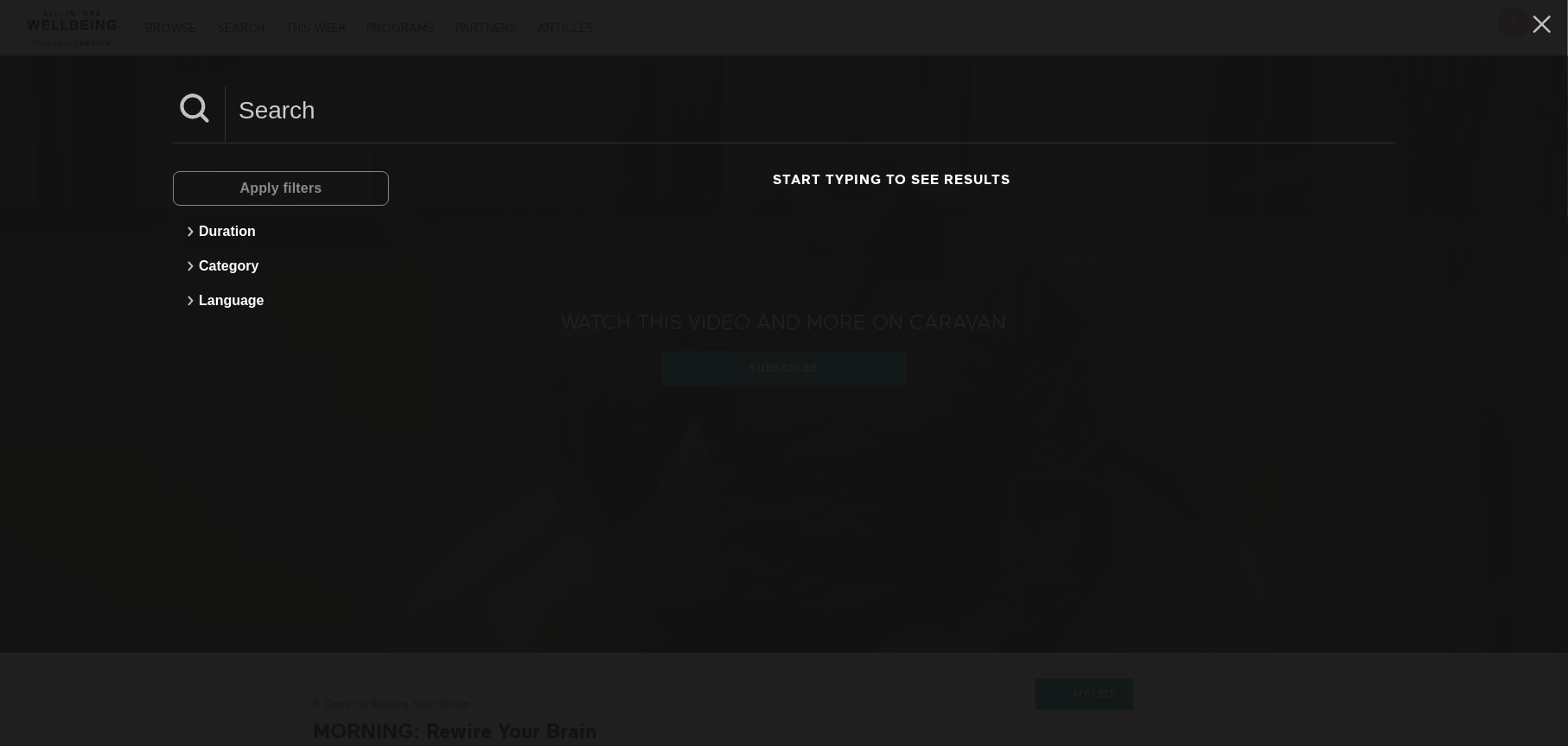
click at [220, 229] on button "Duration" at bounding box center [280, 231] width 199 height 34
click at [259, 271] on div "Less than 5 minutes" at bounding box center [274, 268] width 144 height 18
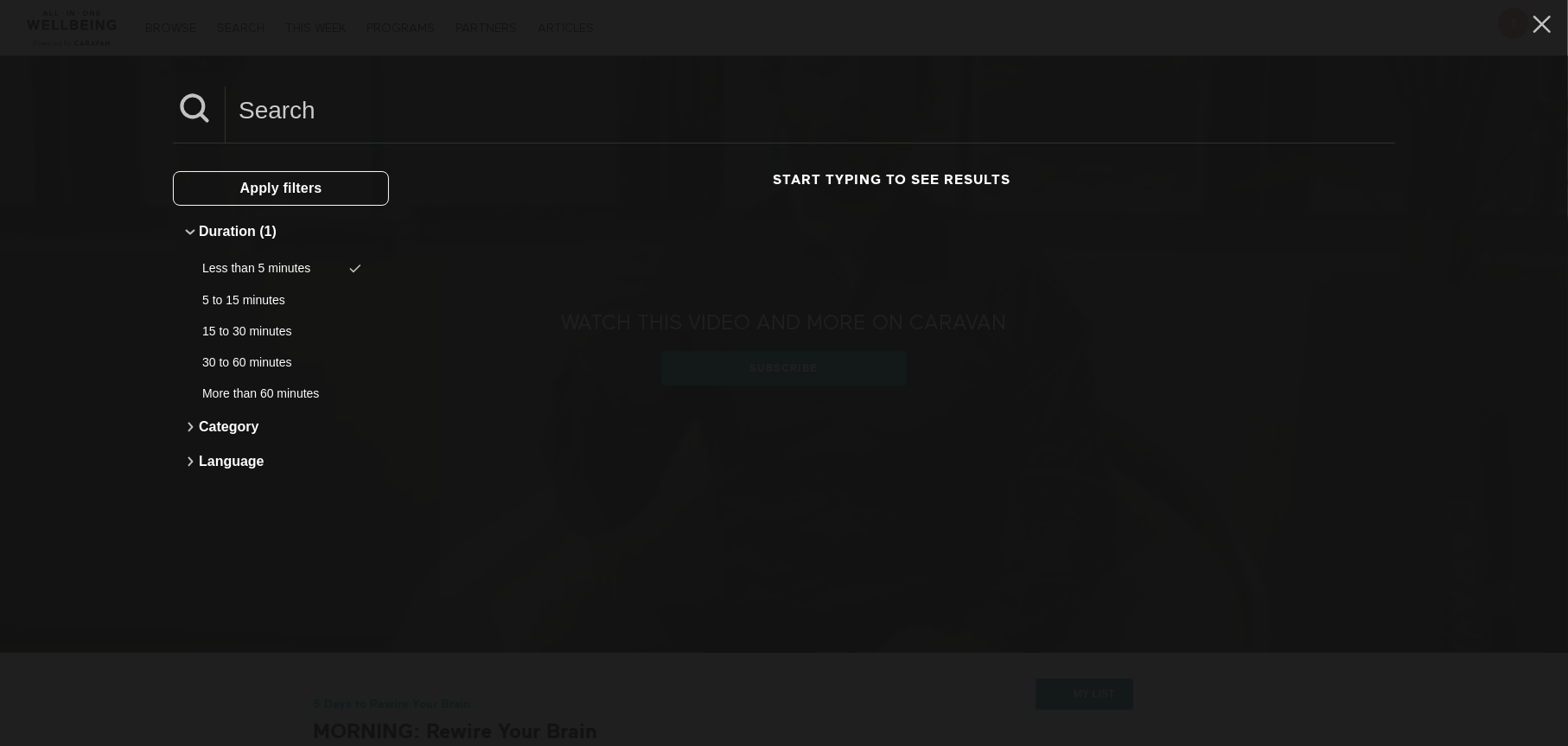
click at [333, 196] on button "Apply filters" at bounding box center [280, 188] width 216 height 34
